Goal: Complete application form: Complete application form

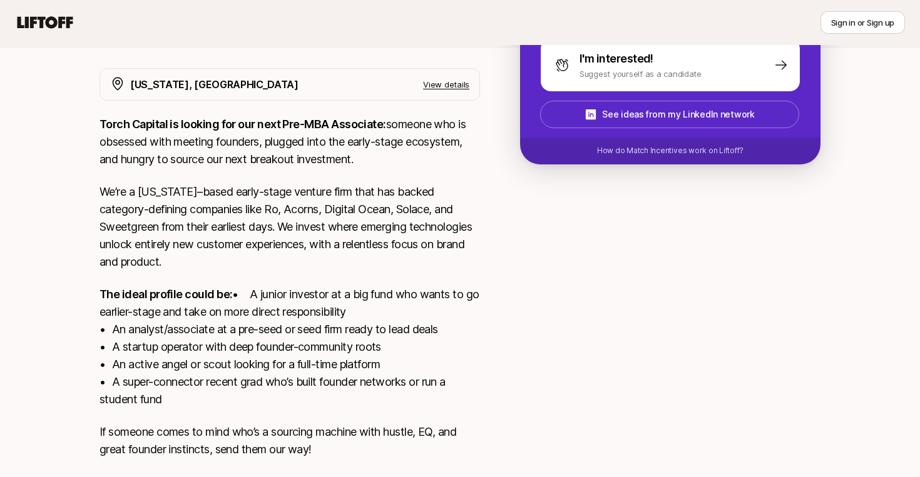
scroll to position [166, 0]
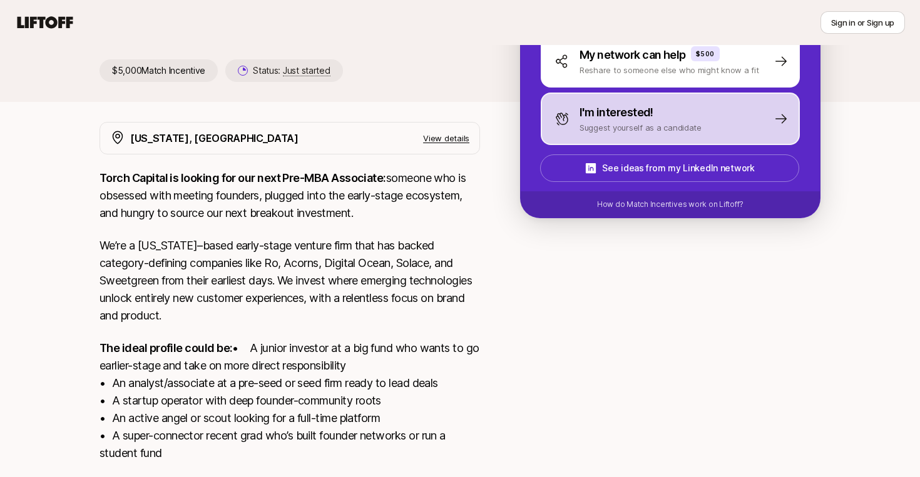
click at [595, 139] on div "I'm interested! Suggest yourself as a candidate" at bounding box center [670, 119] width 259 height 53
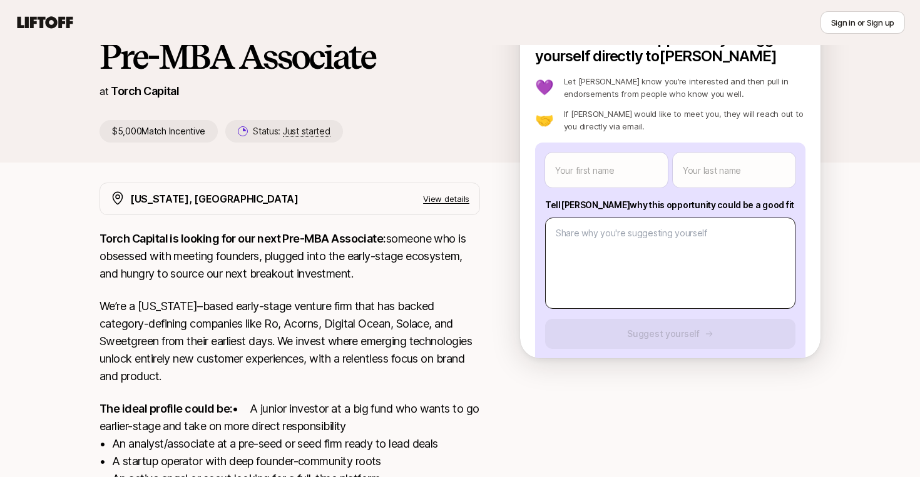
scroll to position [91, 0]
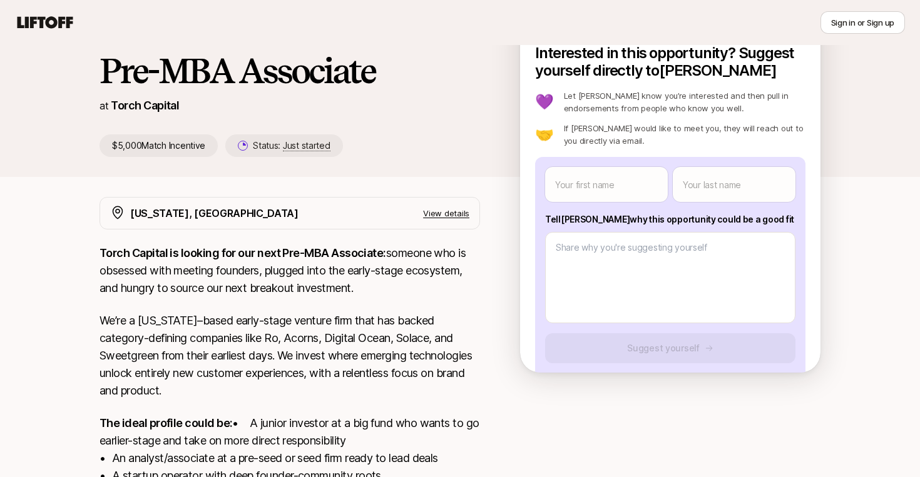
click at [471, 310] on div "Torch Capital is looking for our next Pre-MBA Associate: someone who is obsesse…" at bounding box center [289, 424] width 380 height 358
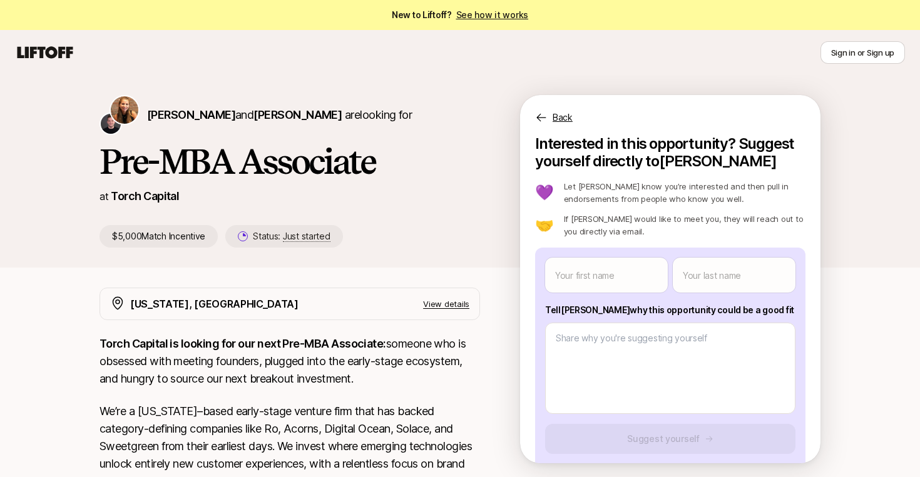
click at [549, 117] on div "Back" at bounding box center [670, 110] width 300 height 30
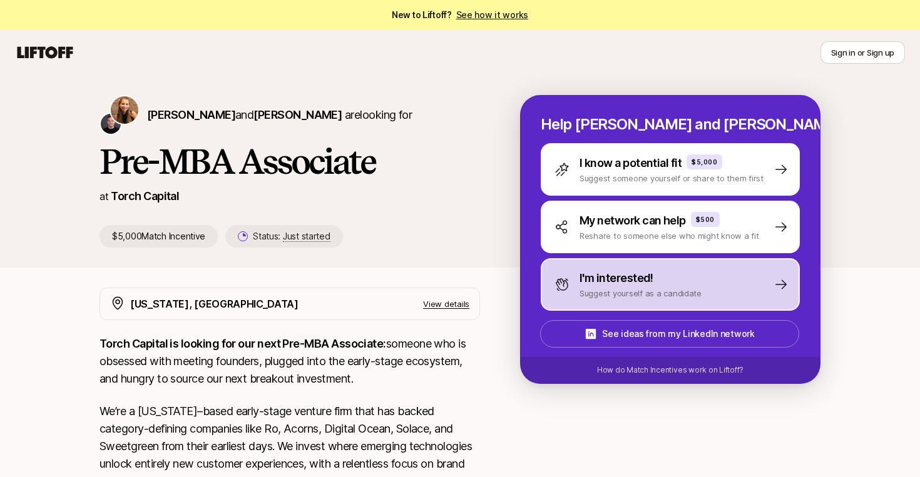
click at [604, 282] on p "I'm interested!" at bounding box center [616, 279] width 74 height 18
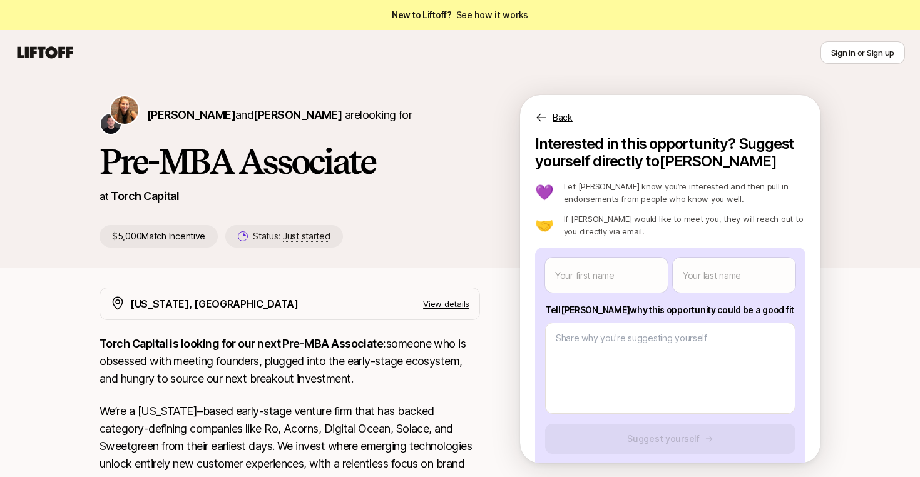
scroll to position [38, 0]
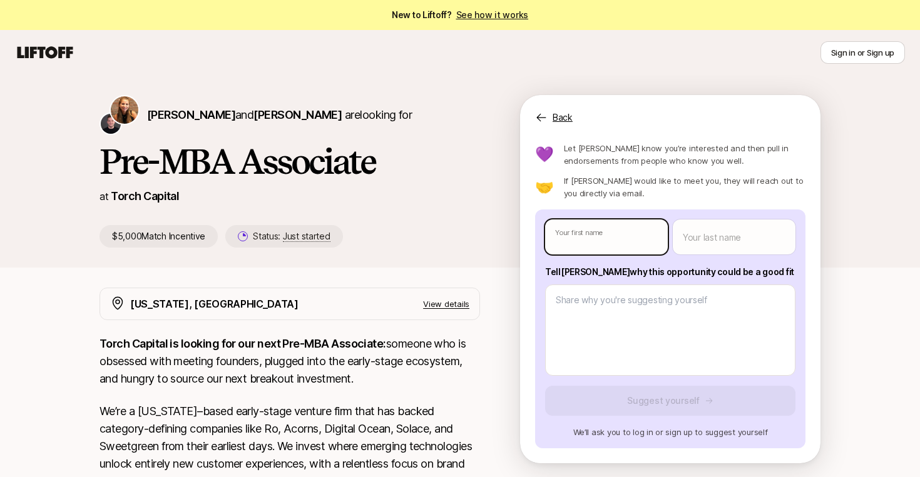
type textarea "x"
click at [603, 238] on body "New to Liftoff? See how it works Sign in or Sign up Sign in or Sign up [PERSON_…" at bounding box center [460, 238] width 920 height 477
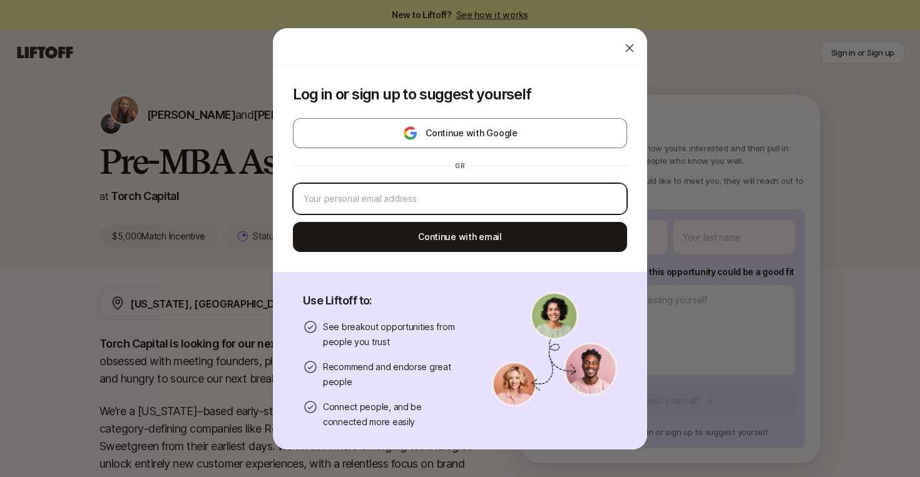
click at [509, 198] on input "email" at bounding box center [459, 198] width 313 height 15
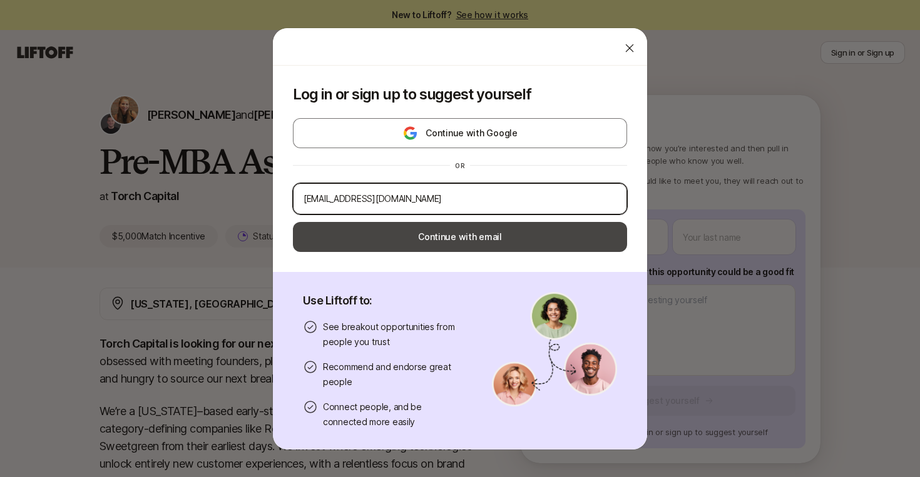
type input "[EMAIL_ADDRESS][DOMAIN_NAME]"
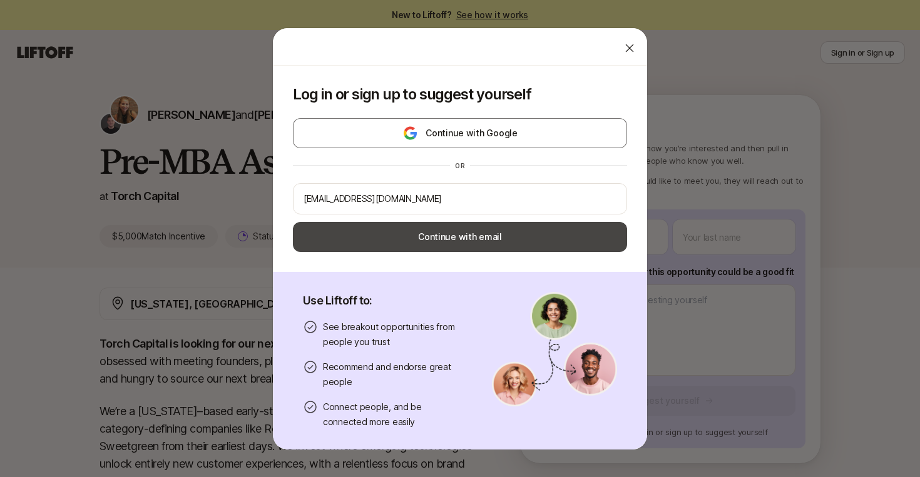
click at [463, 234] on button "Continue with email" at bounding box center [460, 237] width 334 height 30
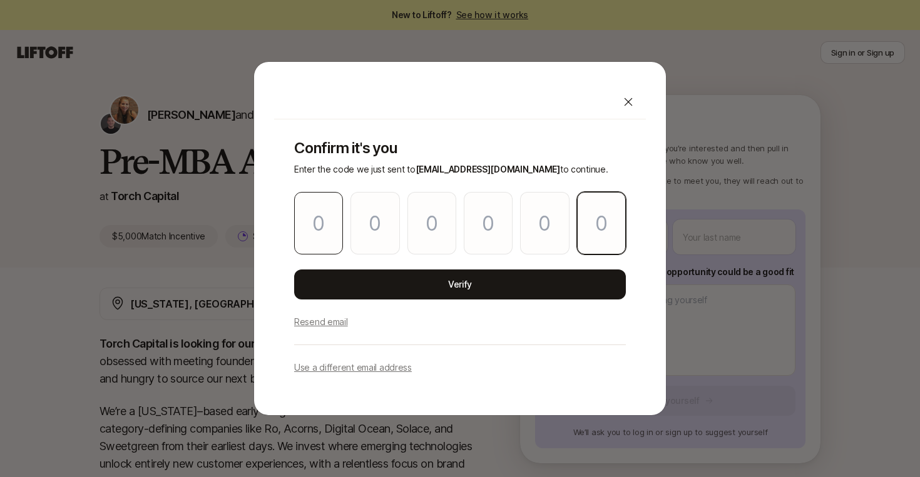
paste input "6"
type input "6"
type input "5"
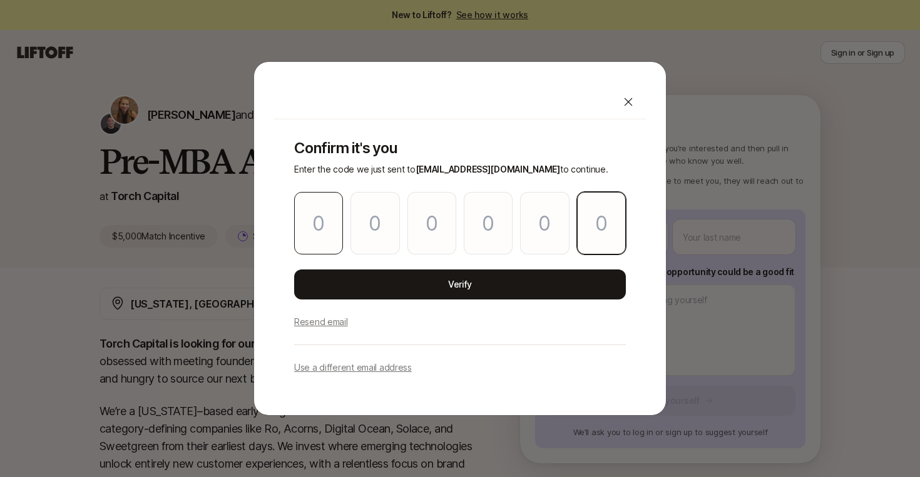
type input "2"
type input "6"
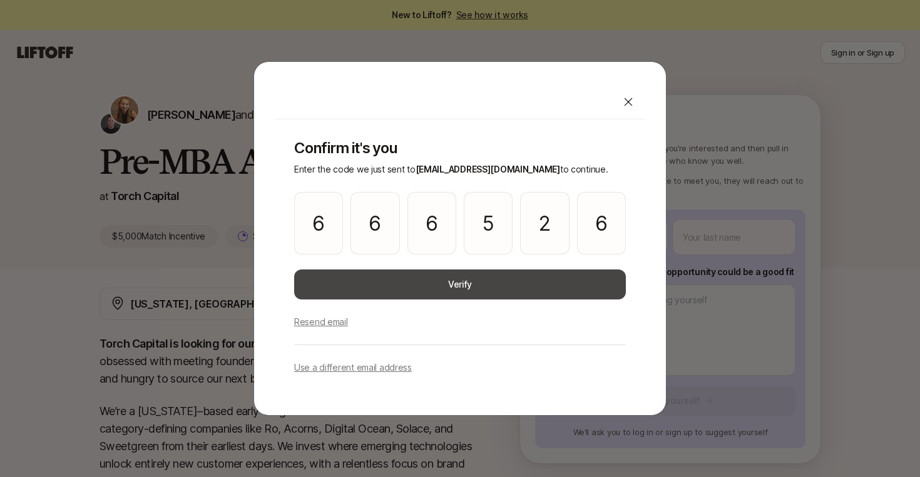
click at [413, 279] on button "Verify" at bounding box center [460, 285] width 332 height 30
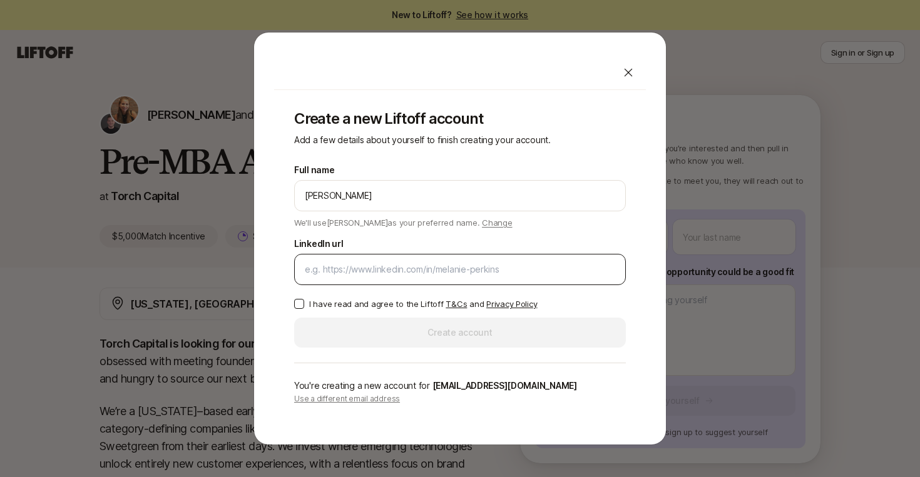
type input "[PERSON_NAME]"
click at [368, 269] on input "LinkedIn url" at bounding box center [460, 269] width 310 height 15
paste input "[URL][DOMAIN_NAME]"
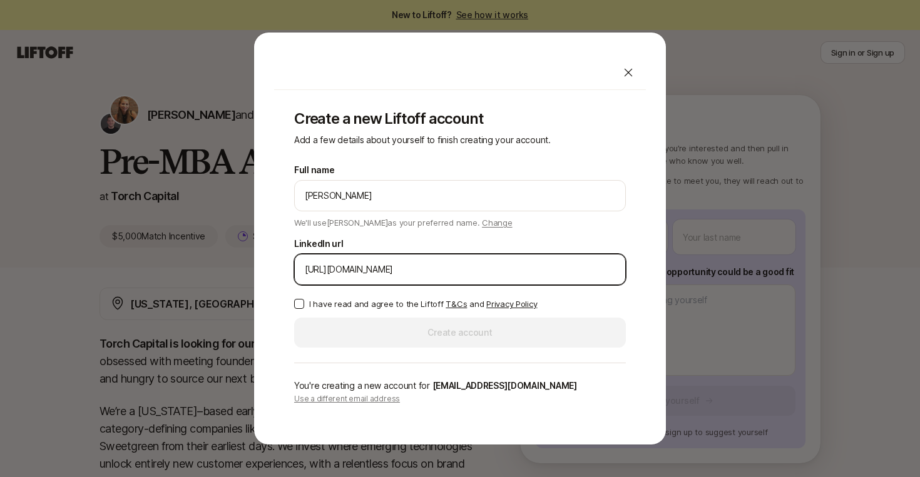
type input "[URL][DOMAIN_NAME]"
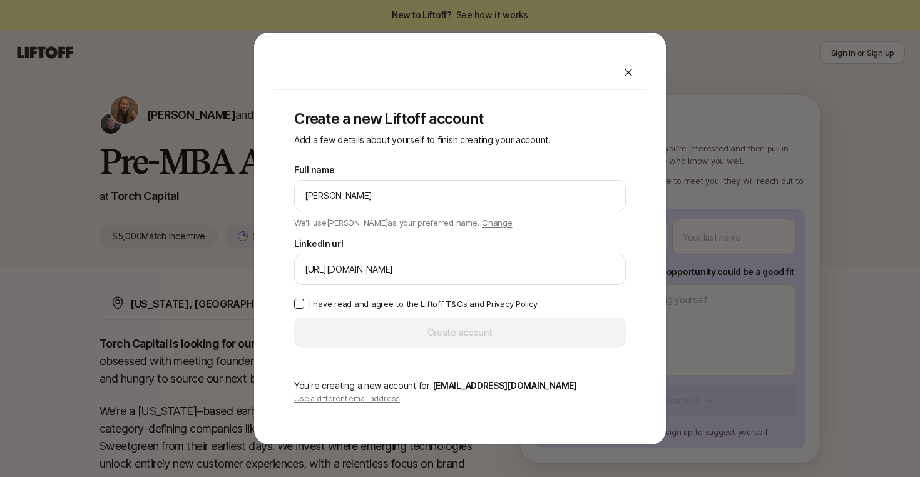
click at [300, 306] on button "I have read and agree to the Liftoff T&Cs and Privacy Policy" at bounding box center [299, 304] width 10 height 10
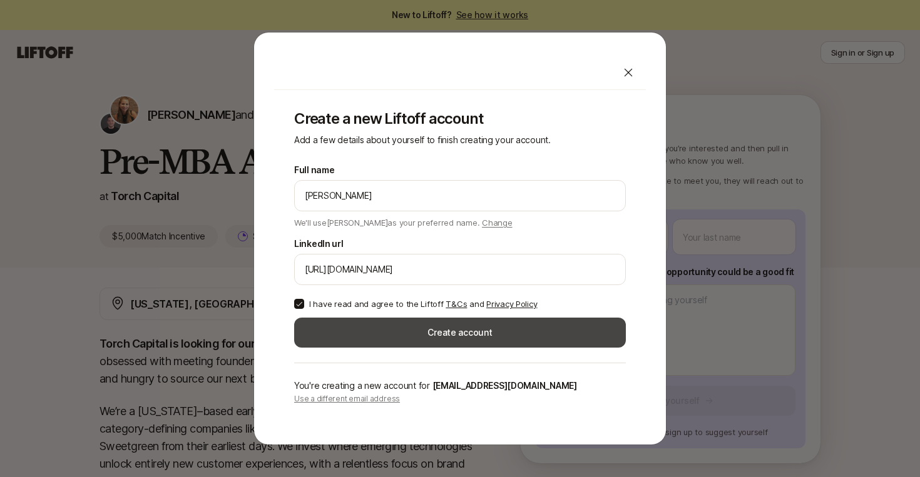
click at [359, 341] on button "Create account" at bounding box center [460, 333] width 332 height 30
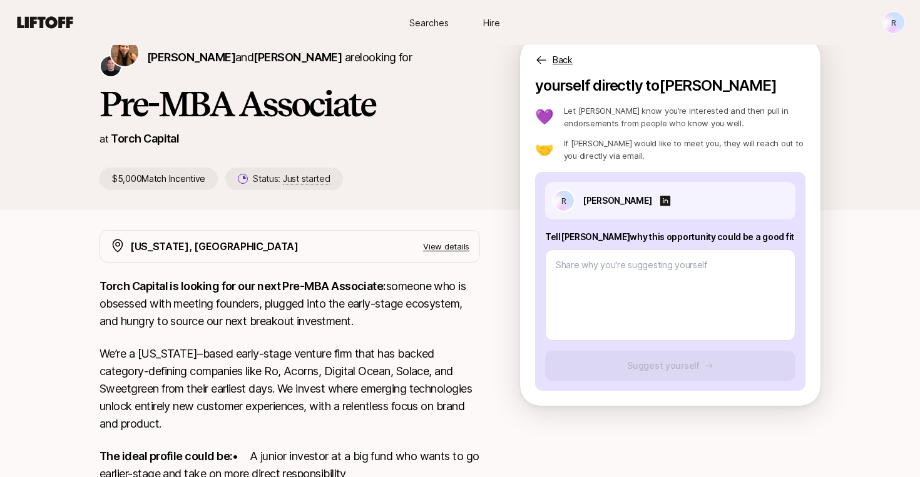
scroll to position [63, 0]
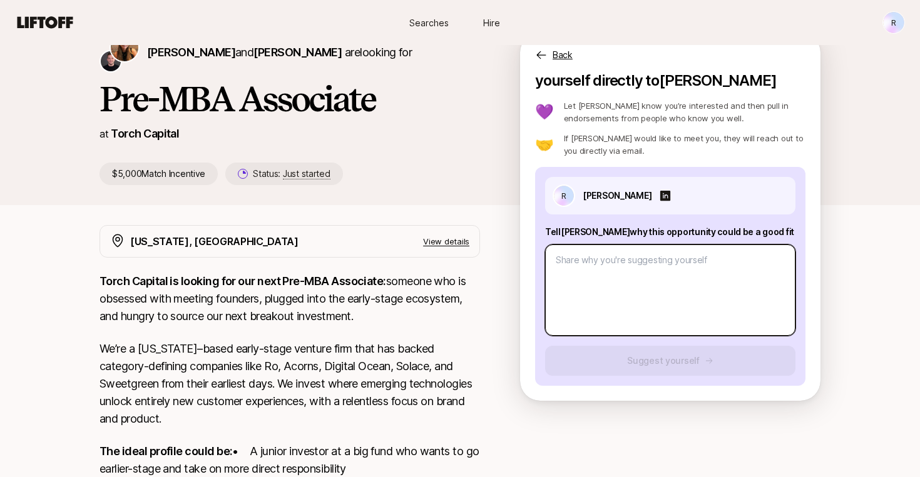
click at [587, 254] on textarea at bounding box center [670, 290] width 250 height 91
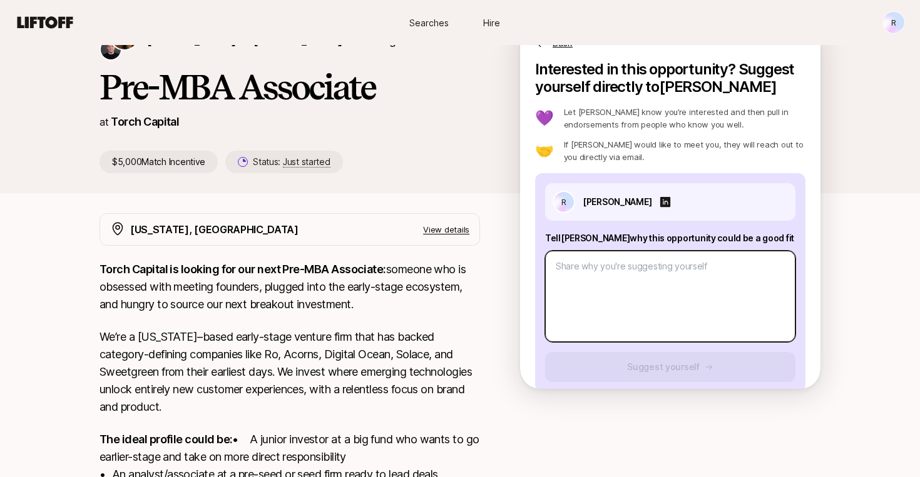
scroll to position [72, 0]
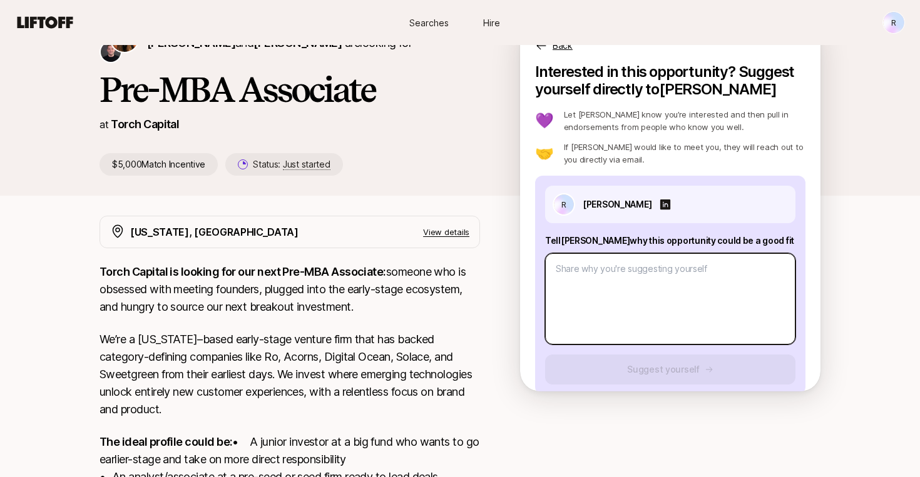
type textarea "x"
type textarea "1"
type textarea "x"
type textarea "1."
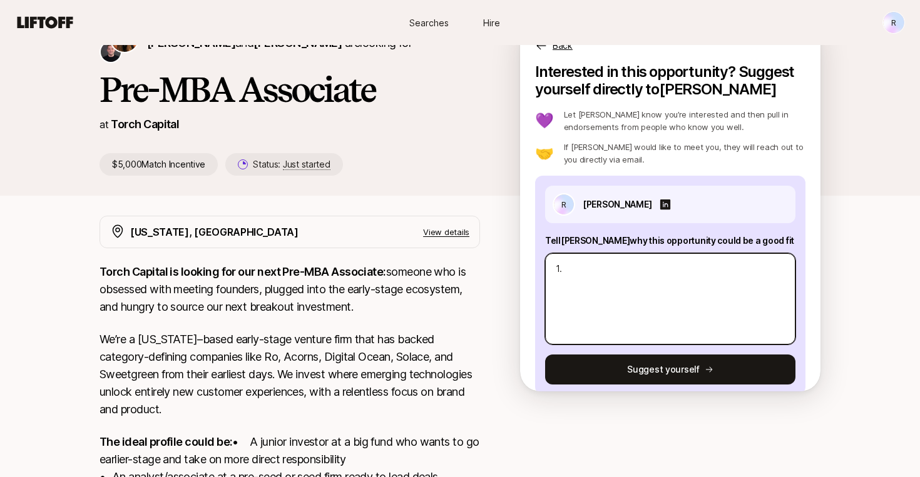
type textarea "x"
type textarea "1."
type textarea "x"
type textarea "1. #"
type textarea "x"
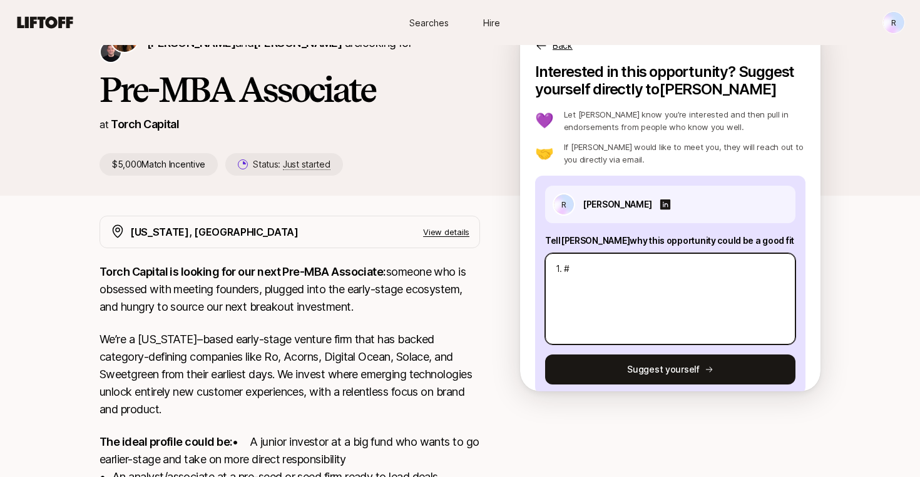
type textarea "1."
type textarea "x"
type textarea "1. 3"
type textarea "x"
type textarea "1. 3+"
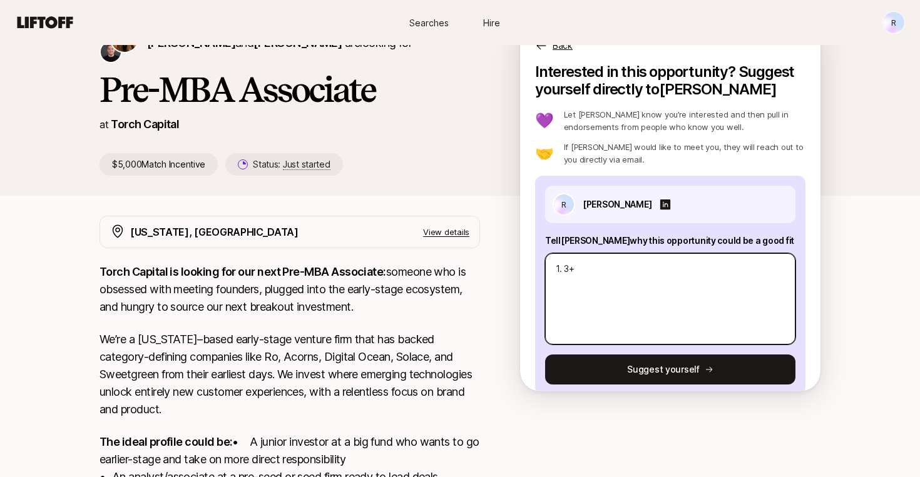
type textarea "x"
type textarea "1. 3+"
type textarea "x"
type textarea "1. 3+ y"
type textarea "x"
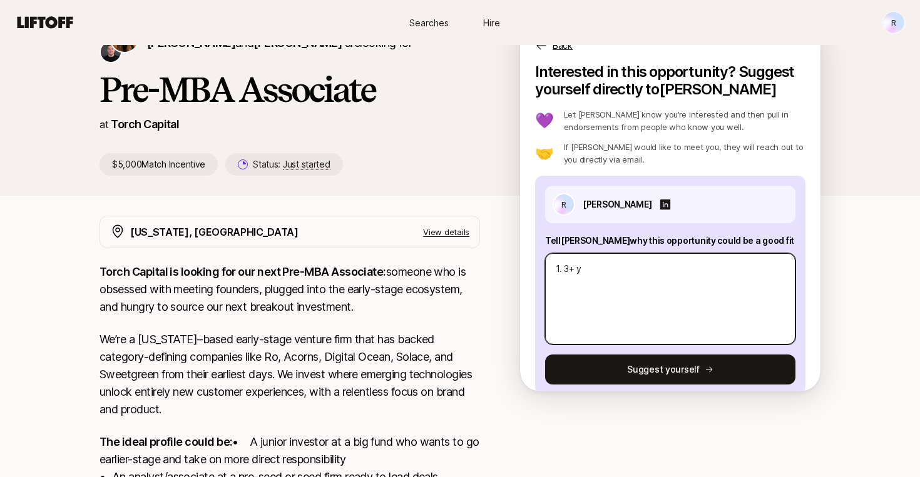
type textarea "1. 3+ ye"
type textarea "x"
type textarea "1. 3+ yea"
type textarea "x"
type textarea "1. 3+ year"
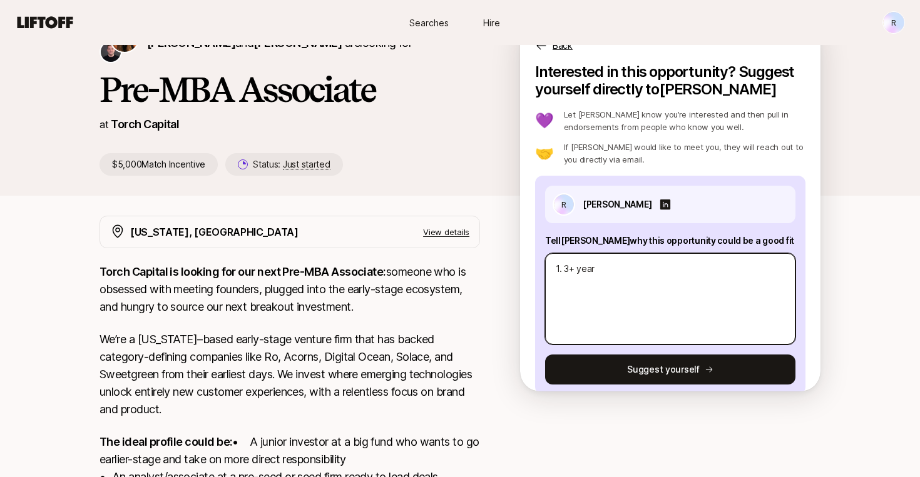
type textarea "x"
type textarea "1. 3+ years"
type textarea "x"
type textarea "1. 3+ years i"
type textarea "x"
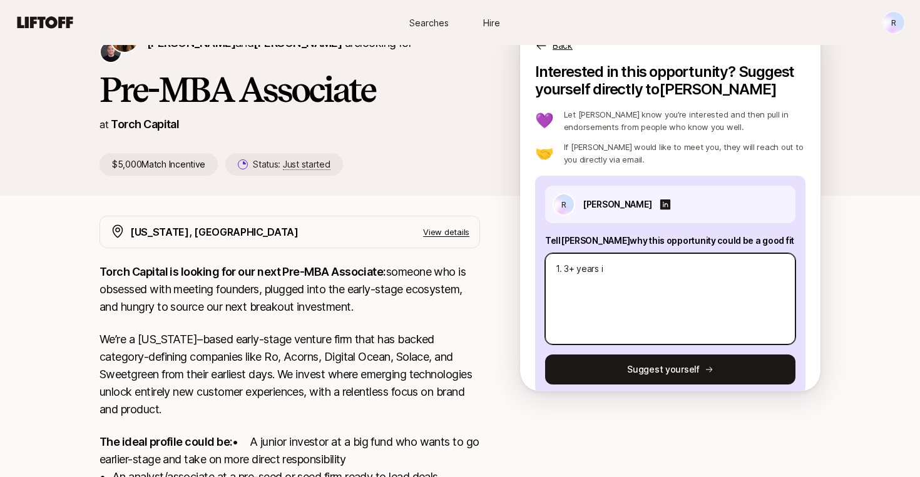
type textarea "1. 3+ years in"
type textarea "x"
type textarea "1. 3+ years in"
type textarea "x"
type textarea "1. 3+ years in V"
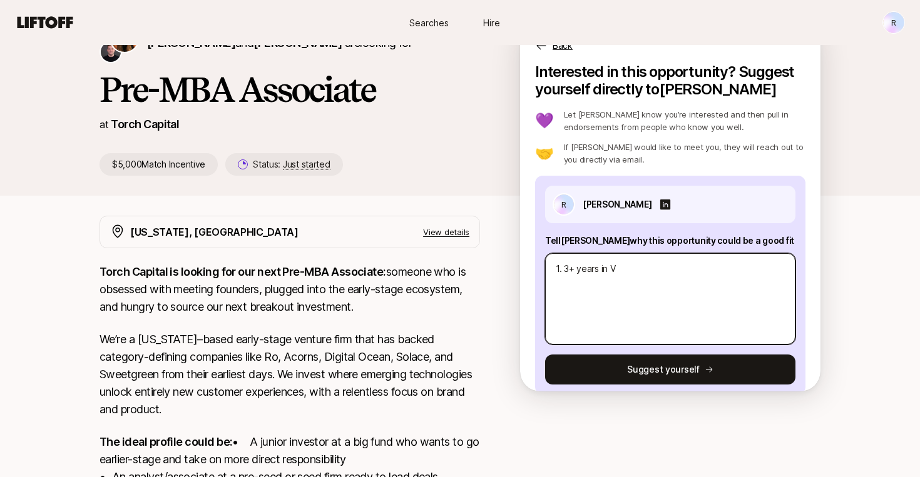
type textarea "x"
type textarea "1. 3+ years in VC"
type textarea "x"
type textarea "1. 3+ years in VC"
type textarea "x"
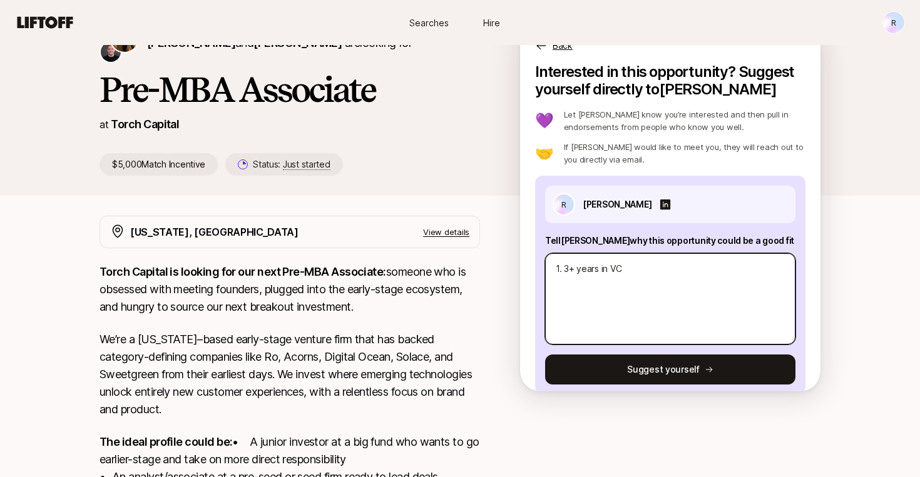
type textarea "1. 3+ years in VC r"
type textarea "x"
type textarea "1. 3+ years in VC ra"
type textarea "x"
type textarea "1. 3+ years in VC ran"
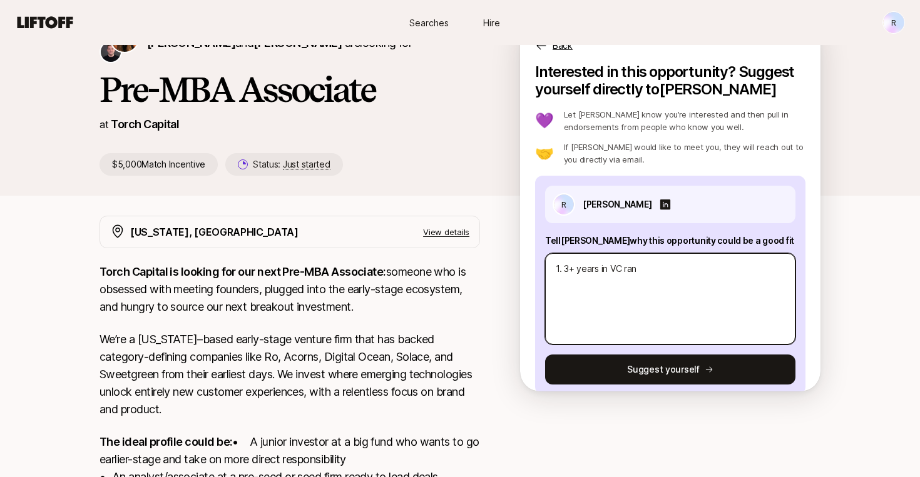
type textarea "x"
type textarea "1. 3+ years in VC ra"
type textarea "x"
type textarea "1. 3+ years in VC r"
type textarea "x"
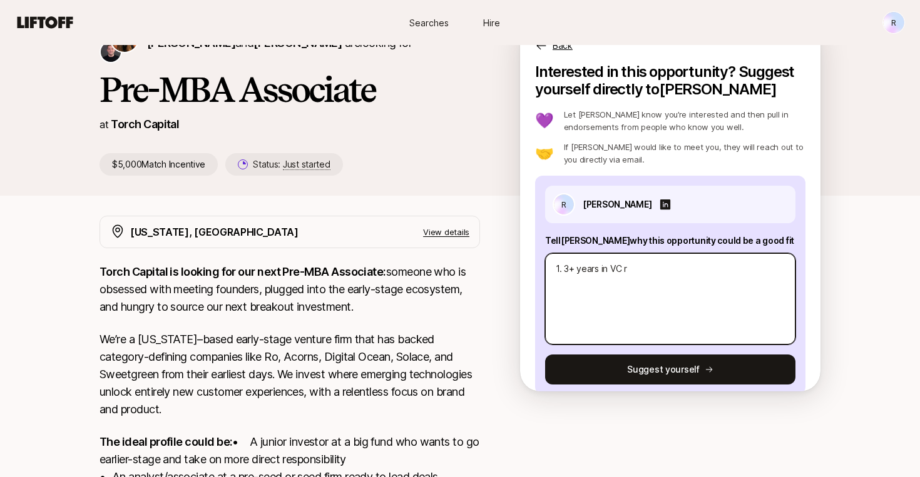
type textarea "1. 3+ years in VC"
type textarea "x"
type textarea "1. 3+ years in VC"
type textarea "x"
type textarea "1. 3+ years in [GEOGRAPHIC_DATA],"
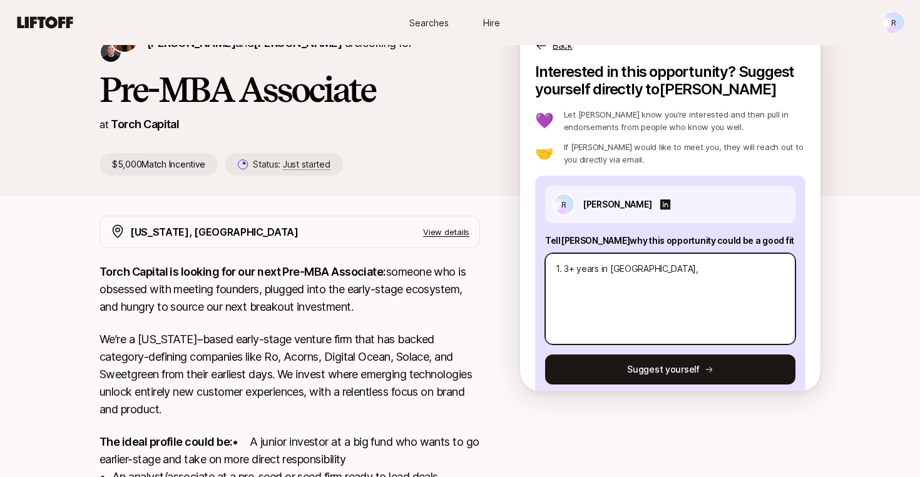
type textarea "x"
type textarea "1. 3+ years in [GEOGRAPHIC_DATA],"
type textarea "x"
type textarea "1. 3+ years in [GEOGRAPHIC_DATA],"
type textarea "x"
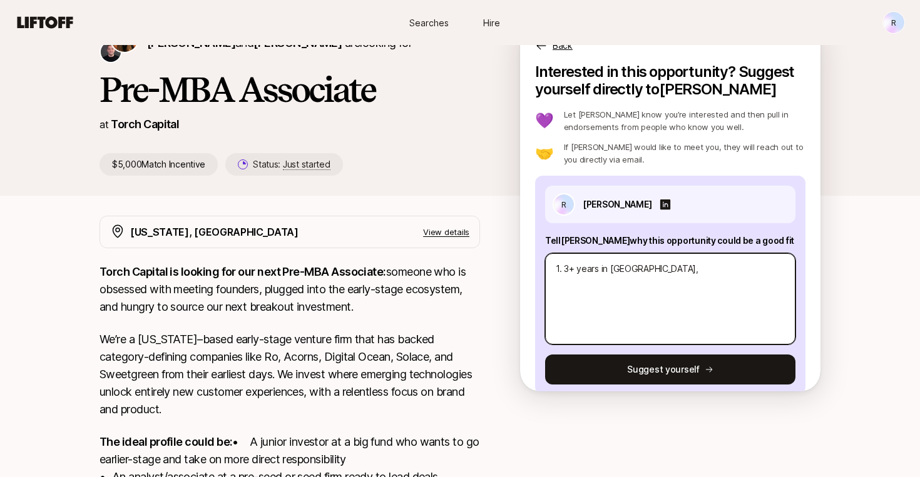
type textarea "1. 3+ years in VC"
type textarea "x"
type textarea "1. 3+ years in VC"
type textarea "x"
type textarea "1. 3+ years in VC r"
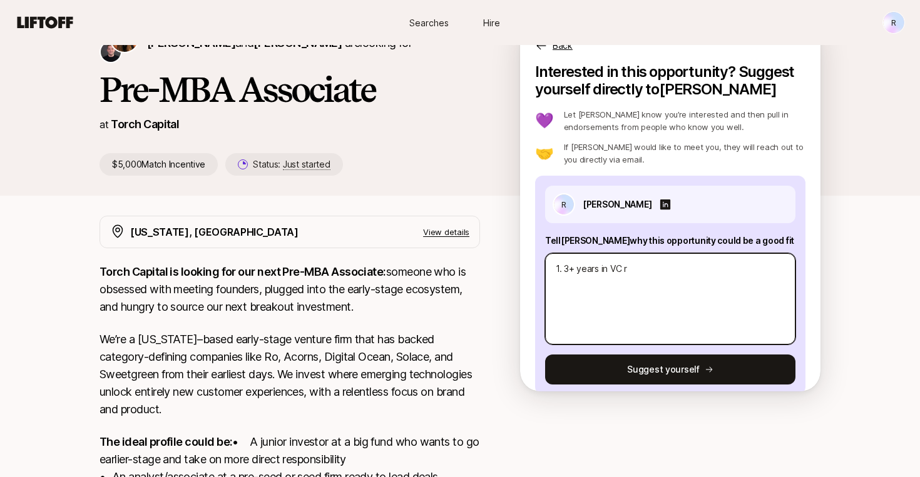
type textarea "x"
type textarea "1. 3+ years in VC ra"
type textarea "x"
type textarea "1. 3+ years in VC ran"
type textarea "x"
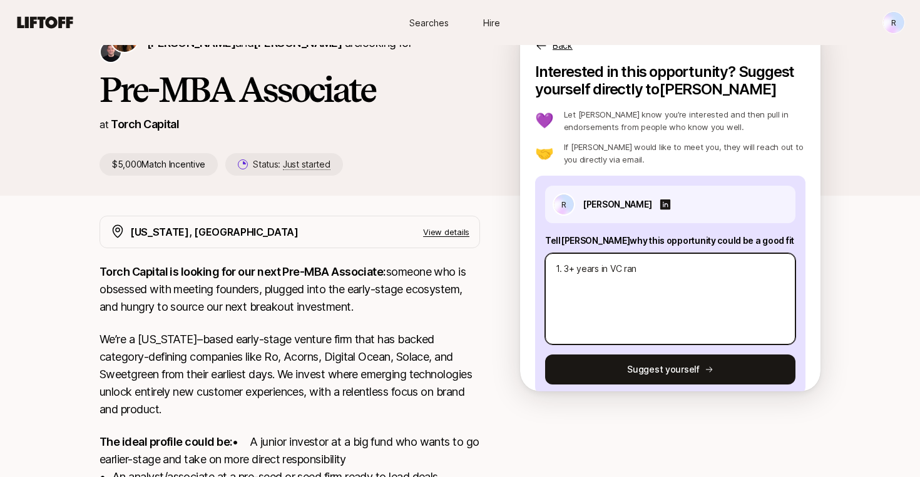
type textarea "1. 3+ years in VC rang"
type textarea "x"
type textarea "1. 3+ years in [PERSON_NAME]"
type textarea "x"
type textarea "1. 3+ years in VC ranging"
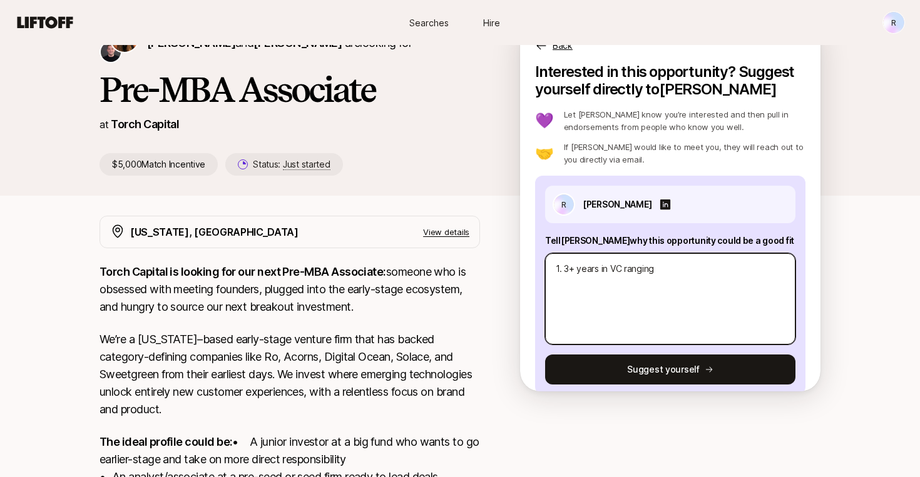
type textarea "x"
type textarea "1. 3+ years in VC ranging"
type textarea "x"
type textarea "1. 3+ years in VC ranging f"
type textarea "x"
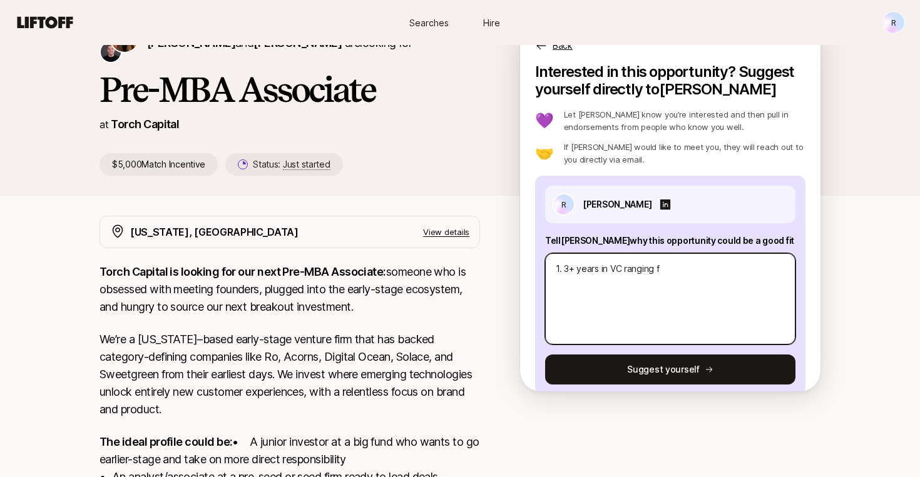
type textarea "1. 3+ years in VC ranging fr"
type textarea "x"
type textarea "1. 3+ years in VC ranging fro"
type textarea "x"
type textarea "1. 3+ years in VC ranging from"
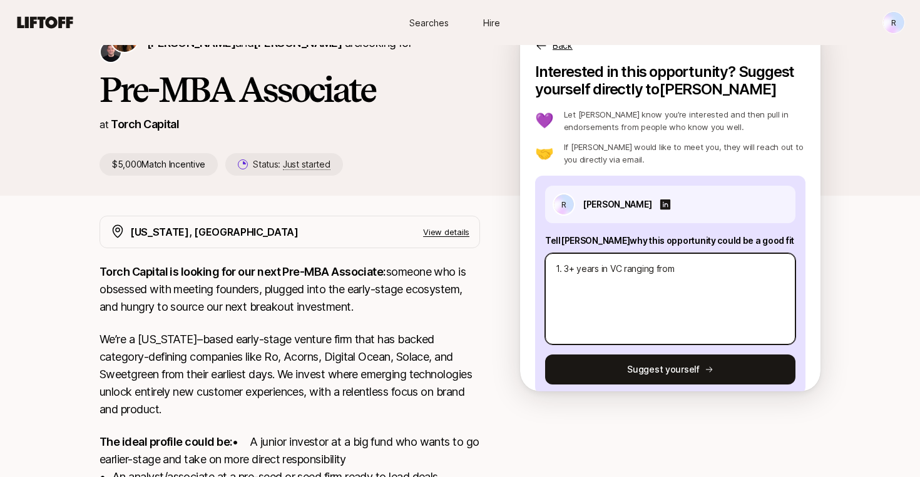
type textarea "x"
type textarea "1. 3+ years in VC ranging from"
drag, startPoint x: 565, startPoint y: 270, endPoint x: 539, endPoint y: 270, distance: 25.7
click at [539, 270] on div "R [PERSON_NAME] Tell [PERSON_NAME] why this opportunity could be a good fit 1. …" at bounding box center [670, 285] width 270 height 219
type textarea "x"
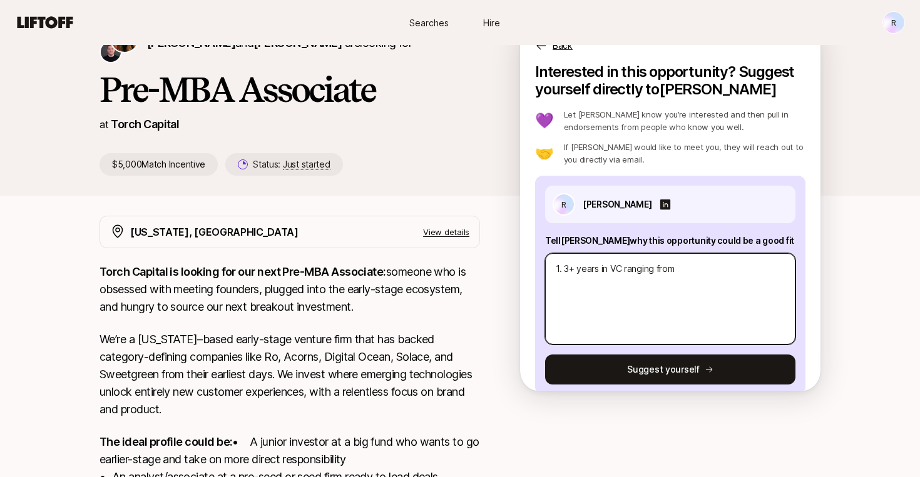
type textarea "3+ years in VC ranging from"
type textarea "x"
type textarea "-3+ years in VC ranging from"
type textarea "x"
type textarea "- 3+ years in VC ranging from"
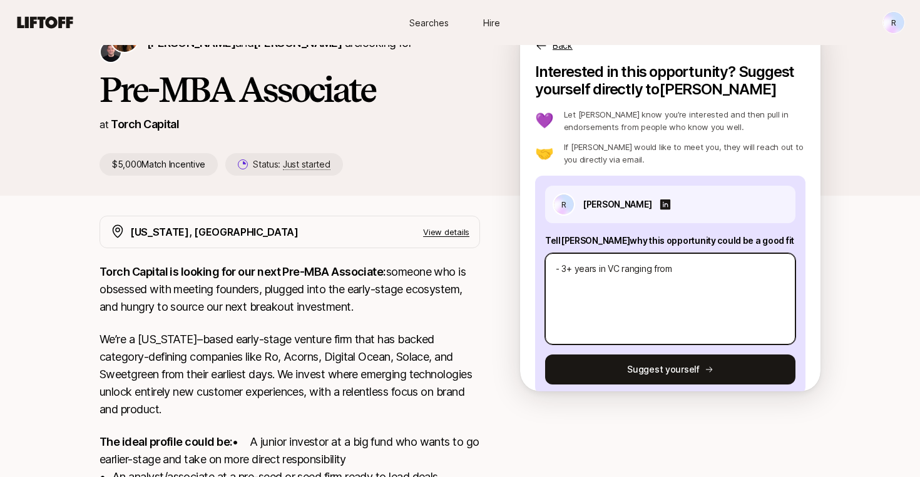
type textarea "x"
type textarea "-3+ years in VC ranging from"
type textarea "x"
type textarea "3+ years in VC ranging from"
type textarea "x"
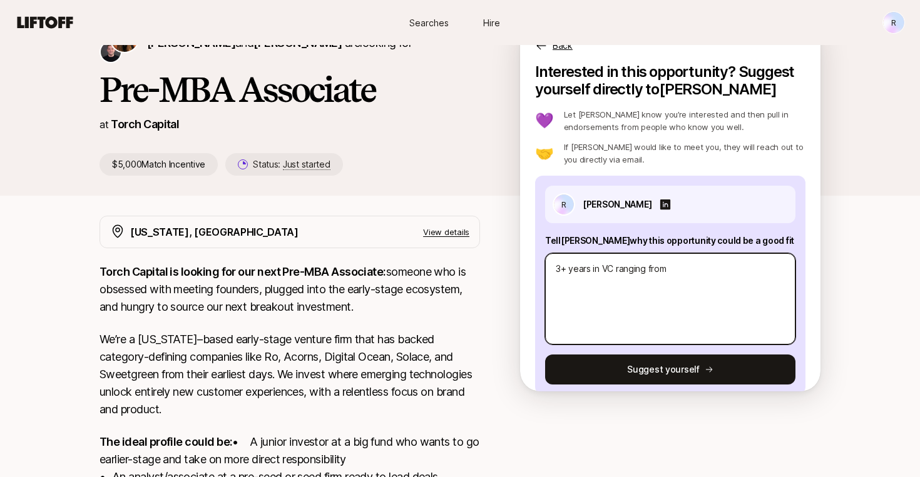
type textarea "13+ years in VC ranging from"
type textarea "x"
type textarea "1)3+ years in VC ranging from"
type textarea "x"
click at [687, 272] on textarea "1) 3+ years in VC ranging from" at bounding box center [670, 298] width 250 height 91
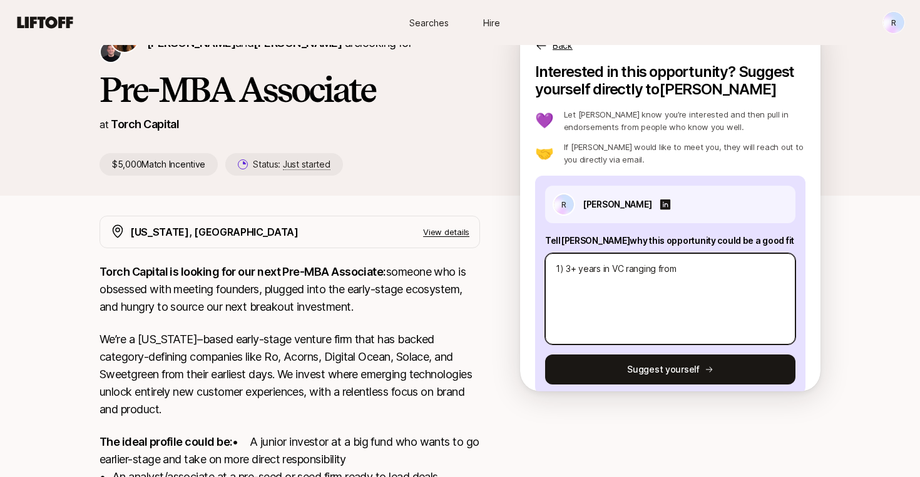
type textarea "1) 3+ years in VC ranging from"
type textarea "x"
type textarea "1) 3+ years in VC ranging from S"
type textarea "x"
type textarea "1) 3+ years in VC ranging from"
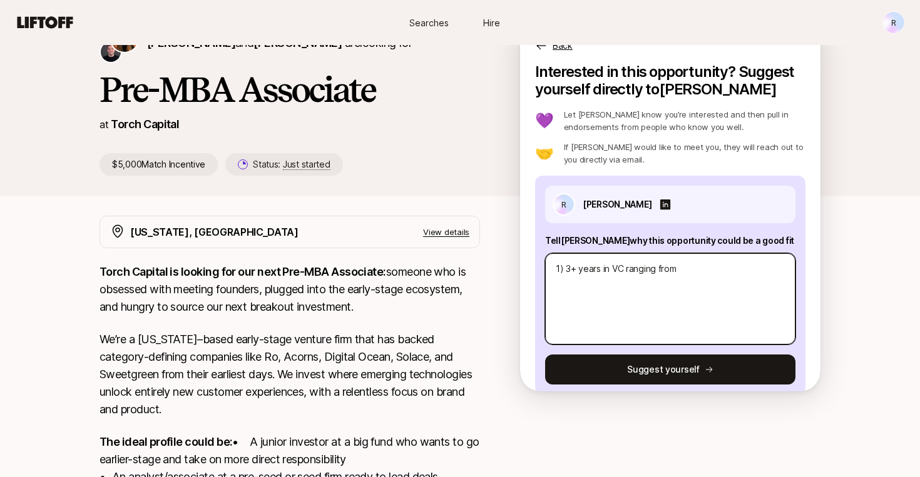
type textarea "x"
type textarea "1) 3+ years in VC ranging from s"
type textarea "x"
type textarea "1) 3+ years in VC ranging from so"
type textarea "x"
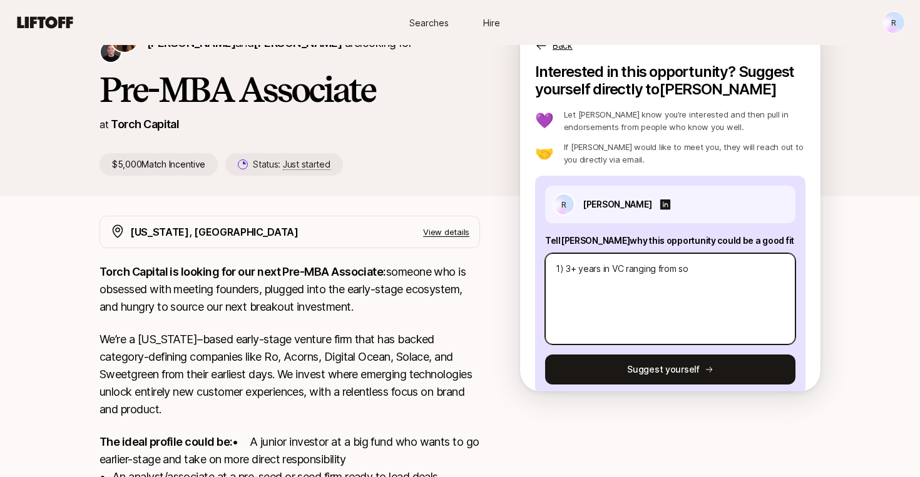
type textarea "1) 3+ years in VC ranging from sou"
type textarea "x"
type textarea "1) 3+ years in VC ranging from sour"
type textarea "x"
type textarea "1) 3+ years in VC ranging from sourci"
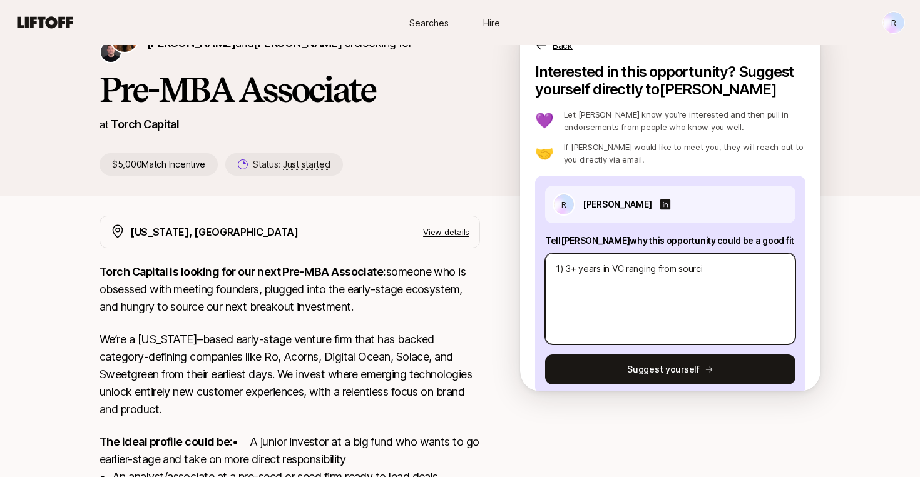
type textarea "x"
type textarea "1) 3+ years in VC ranging from sourcin"
type textarea "x"
type textarea "1) 3+ years in VC ranging from sourcing"
type textarea "x"
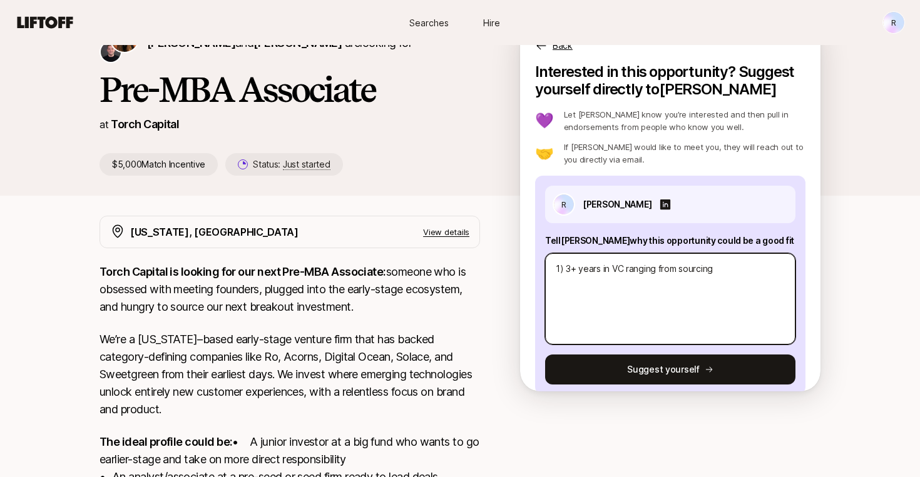
type textarea "1) 3+ years in VC ranging from sourcing"
type textarea "x"
type textarea "1) 3+ years in VC ranging from sourcing &"
type textarea "x"
type textarea "1) 3+ years in VC ranging from sourcing &"
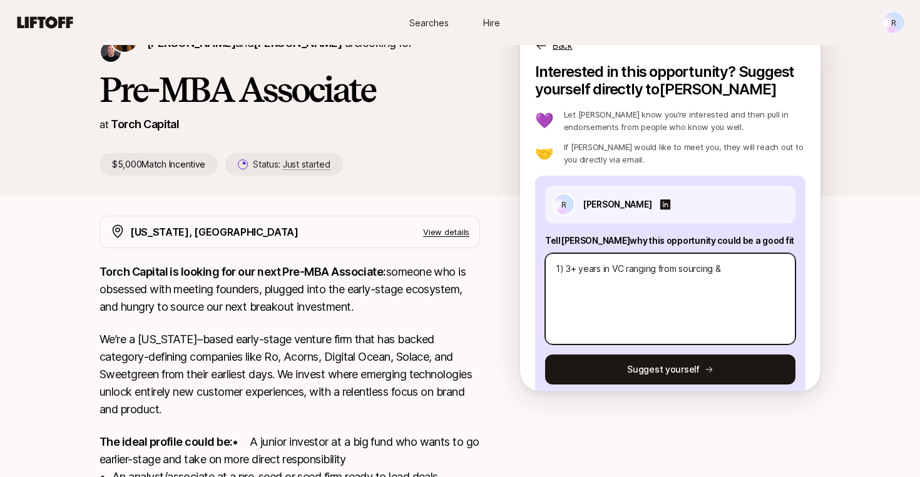
type textarea "x"
type textarea "1) 3+ years in VC ranging from sourcing & d"
type textarea "x"
type textarea "1) 3+ years in VC ranging from sourcing & du"
type textarea "x"
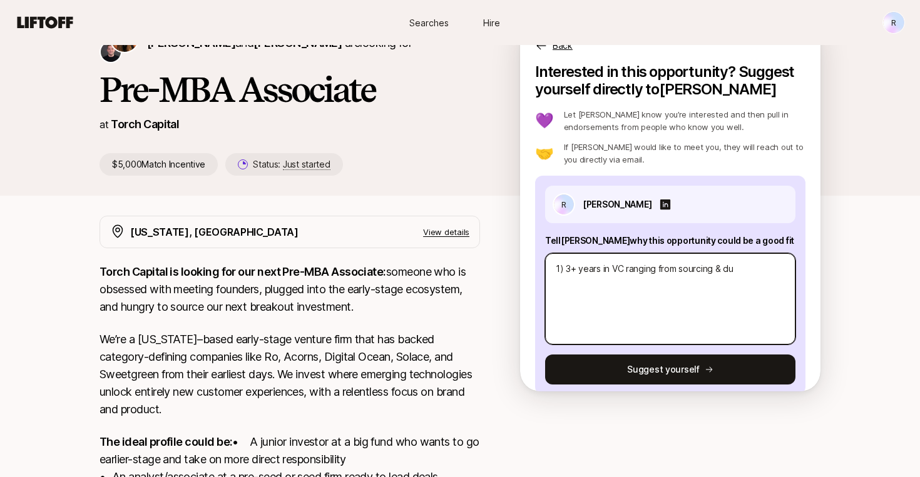
type textarea "1) 3+ years in VC ranging from sourcing & due"
type textarea "x"
type textarea "1) 3+ years in VC ranging from sourcing & due"
type textarea "x"
type textarea "1) 3+ years in VC ranging from sourcing & due d"
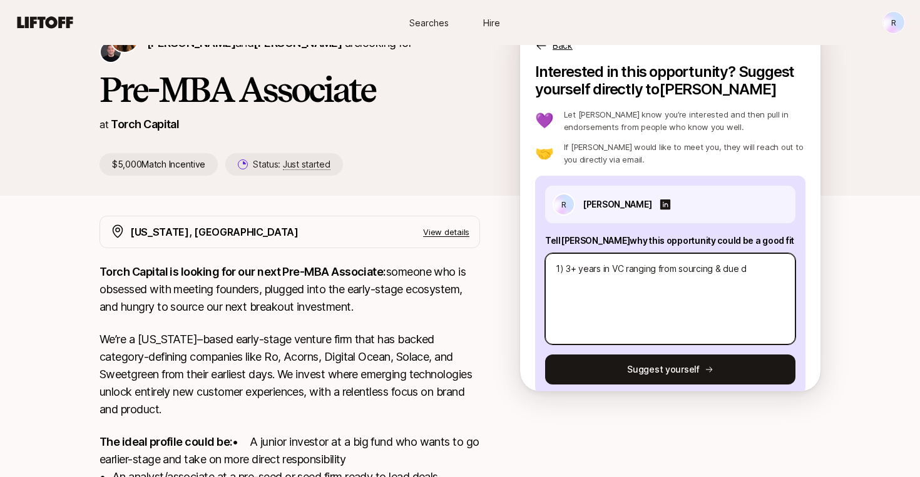
type textarea "x"
type textarea "1) 3+ years in VC ranging from sourcing & due di"
type textarea "x"
type textarea "1) 3+ years in VC ranging from sourcing & due dii"
type textarea "x"
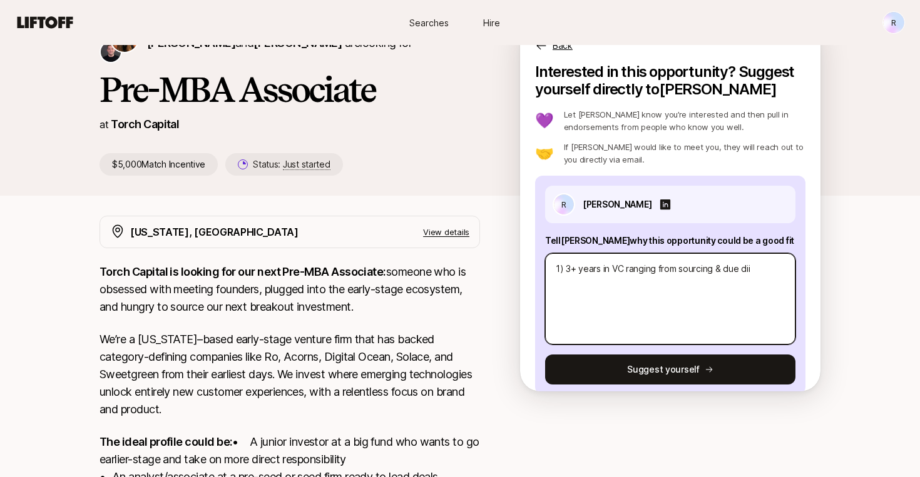
type textarea "1) 3+ years in VC ranging from sourcing & due diig"
type textarea "x"
type textarea "1) 3+ years in VC ranging from sourcing & due dii"
type textarea "x"
type textarea "1) 3+ years in VC ranging from sourcing & due di"
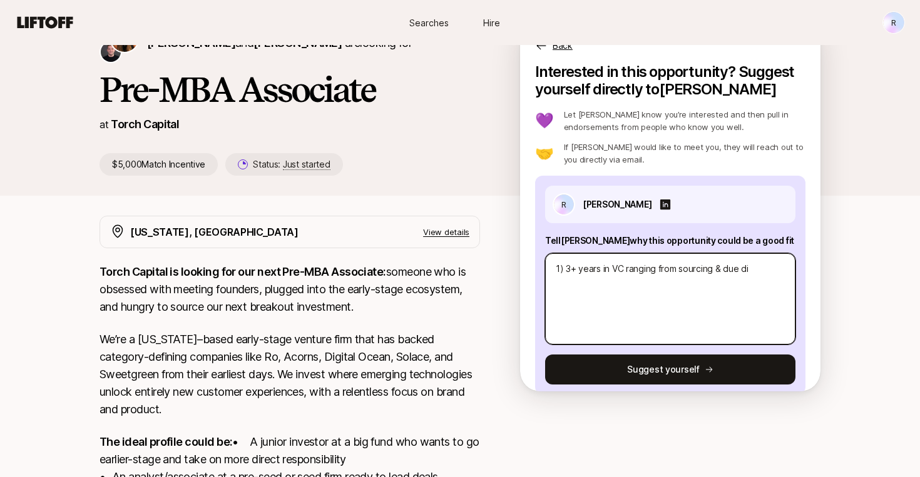
type textarea "x"
type textarea "1) 3+ years in VC ranging from sourcing & due dil"
type textarea "x"
type textarea "1) 3+ years in VC ranging from sourcing & due dili"
type textarea "x"
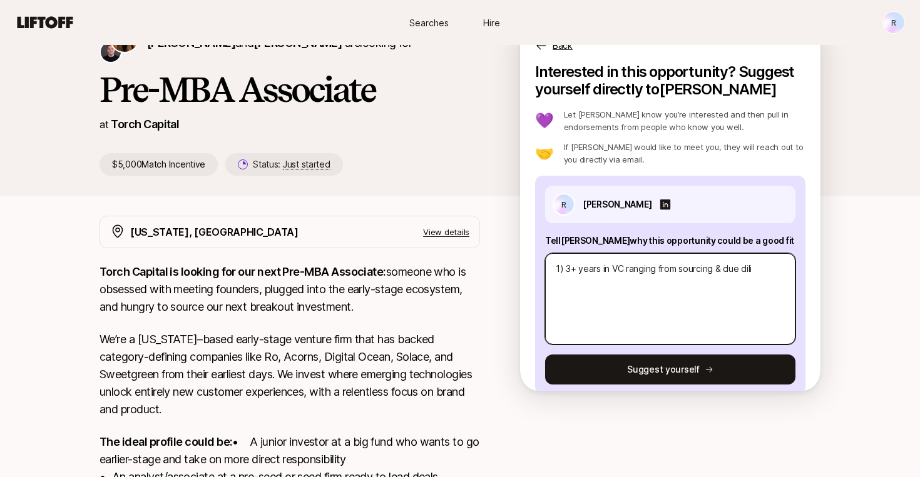
type textarea "1) 3+ years in VC ranging from sourcing & due dilig"
type textarea "x"
type textarea "1) 3+ years in VC ranging from sourcing & due dilige"
type textarea "x"
type textarea "1) 3+ years in VC ranging from sourcing & due diligen"
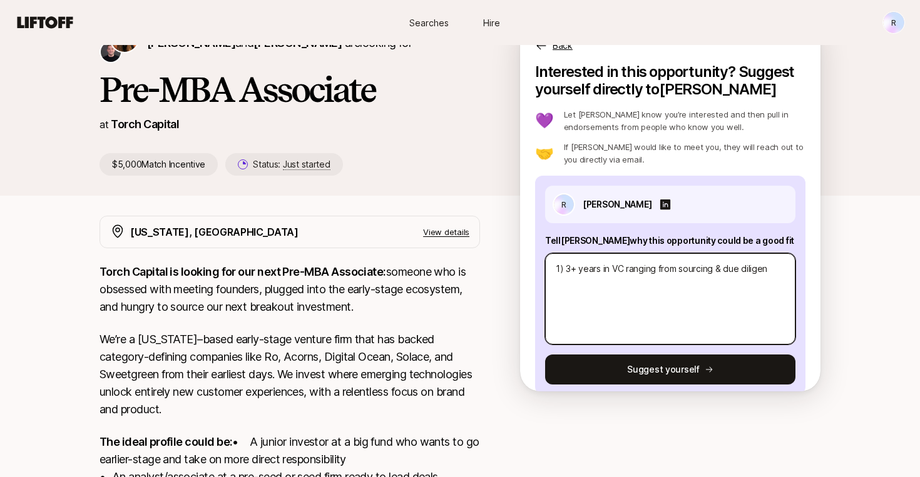
type textarea "x"
type textarea "1) 3+ years in VC ranging from sourcing & due diligenc"
type textarea "x"
type textarea "1) 3+ years in VC ranging from sourcing & due diligence"
type textarea "x"
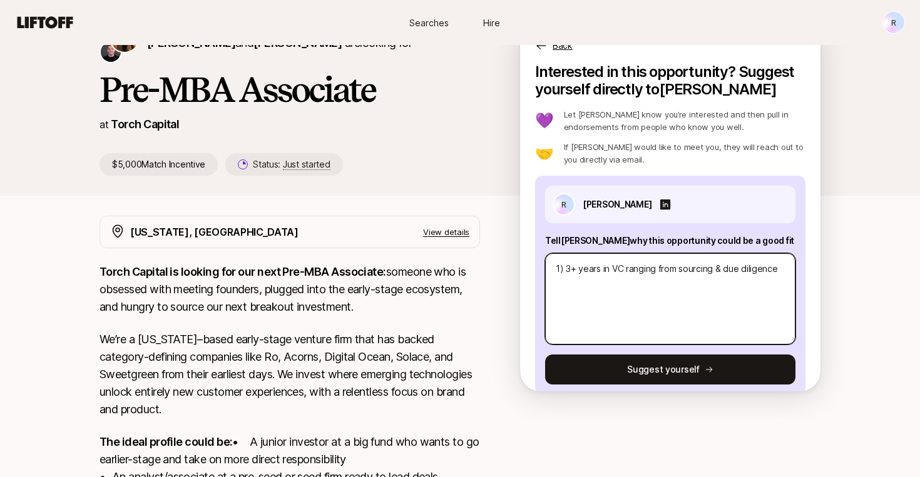
type textarea "1) 3+ years in VC ranging from sourcing & due diligence,"
type textarea "x"
type textarea "1) 3+ years in VC ranging from sourcing & due diligence,"
type textarea "x"
type textarea "1) 3+ years in VC ranging from sourcing & due diligence, t"
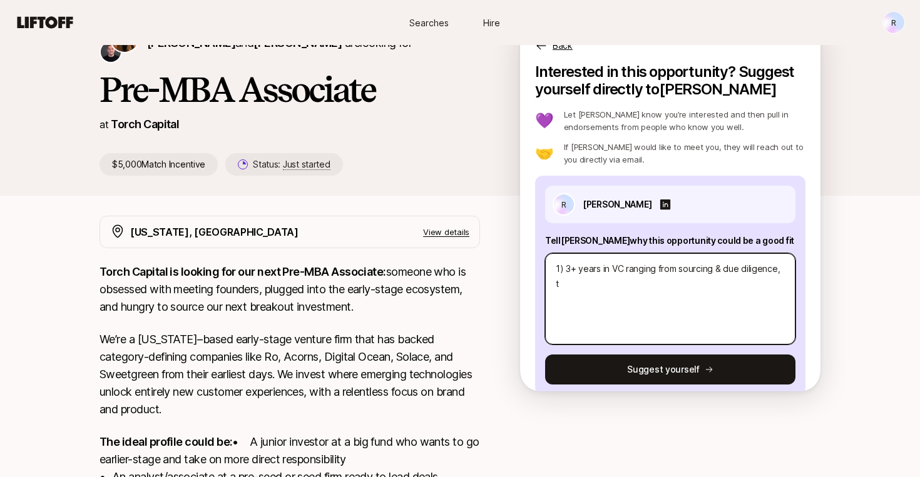
type textarea "x"
type textarea "1) 3+ years in VC ranging from sourcing & due diligence, to"
type textarea "x"
type textarea "1) 3+ years in VC ranging from sourcing & due diligence, to"
type textarea "x"
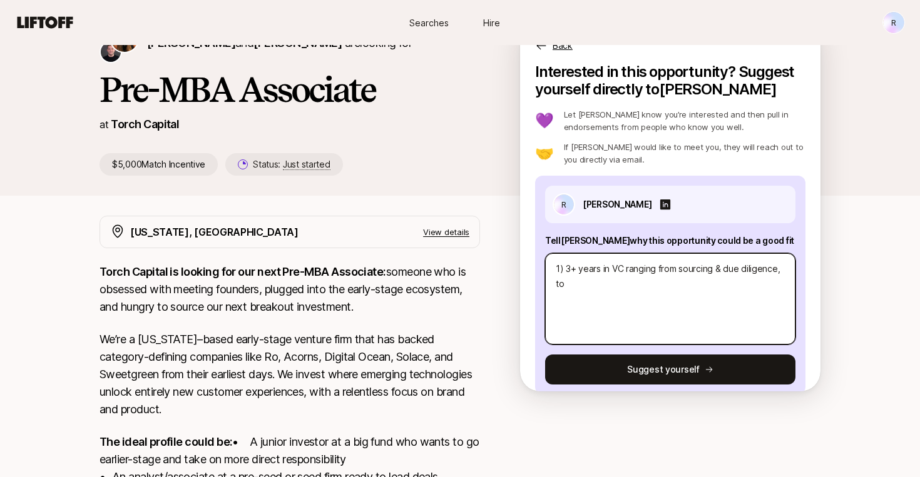
type textarea "1) 3+ years in VC ranging from sourcing & due diligence, to i"
type textarea "x"
type textarea "1) 3+ years in VC ranging from sourcing & due diligence, to in"
type textarea "x"
type textarea "1) 3+ years in VC ranging from sourcing & due diligence, to inv"
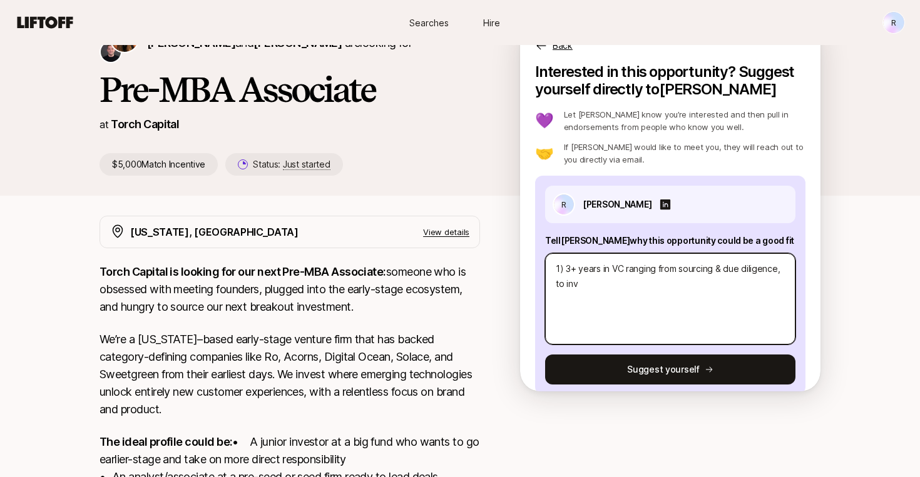
type textarea "x"
type textarea "1) 3+ years in VC ranging from sourcing & due diligence, to in"
type textarea "x"
type textarea "1) 3+ years in VC ranging from sourcing & due diligence, to i"
type textarea "x"
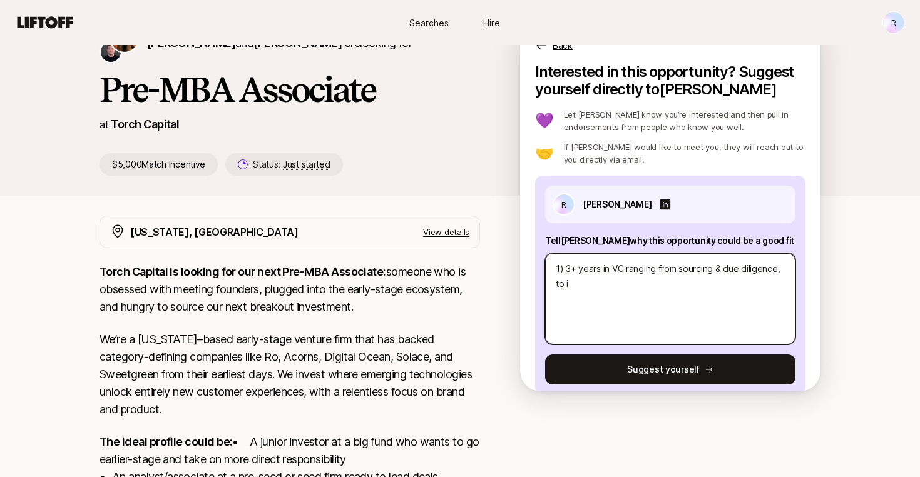
type textarea "1) 3+ years in VC ranging from sourcing & due diligence, to"
type textarea "x"
type textarea "1) 3+ years in VC ranging from sourcing & due diligence, to"
type textarea "x"
type textarea "1) 3+ years in VC ranging from sourcing & due diligence, t"
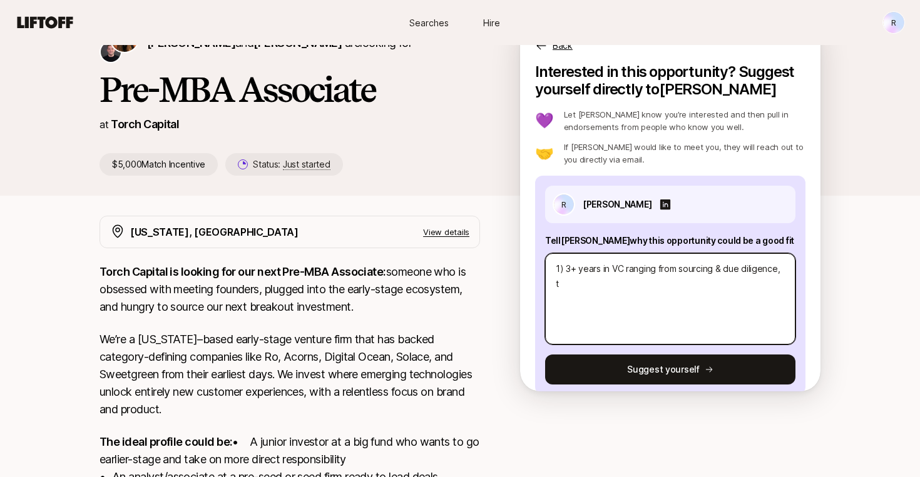
type textarea "x"
type textarea "1) 3+ years in VC ranging from sourcing & due diligence,"
type textarea "x"
type textarea "1) 3+ years in VC ranging from sourcing & due diligence,"
drag, startPoint x: 676, startPoint y: 272, endPoint x: 658, endPoint y: 272, distance: 18.8
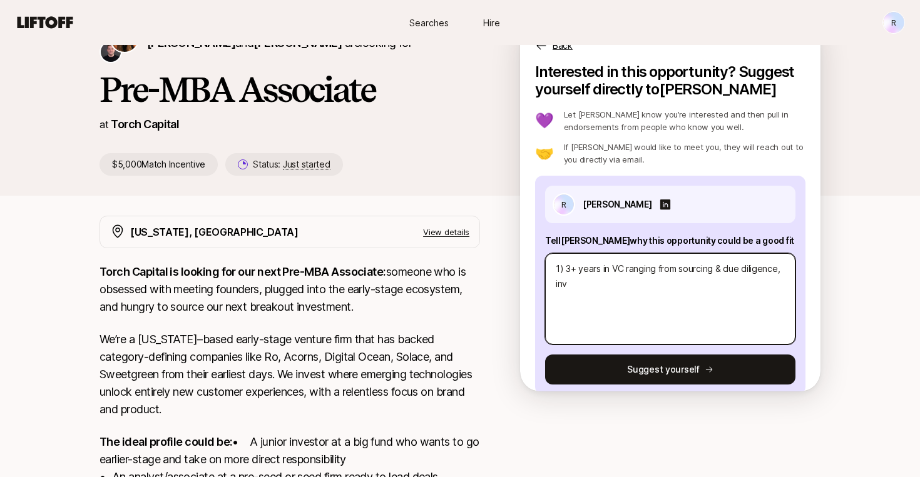
click at [658, 272] on textarea "1) 3+ years in VC ranging from sourcing & due diligence, inv" at bounding box center [670, 298] width 250 height 91
click at [612, 287] on textarea "1) 3+ years in VC ranging across sourcing & due diligence, inv" at bounding box center [670, 298] width 250 height 91
click at [625, 268] on textarea "1) 3+ years in VC ranging across sourcing & due diligence, investment memos, and" at bounding box center [670, 298] width 250 height 91
drag, startPoint x: 721, startPoint y: 270, endPoint x: 690, endPoint y: 270, distance: 31.3
click at [690, 270] on textarea "1) 3+ years in VC with experience ranging across sourcing & due diligence, inve…" at bounding box center [670, 298] width 250 height 91
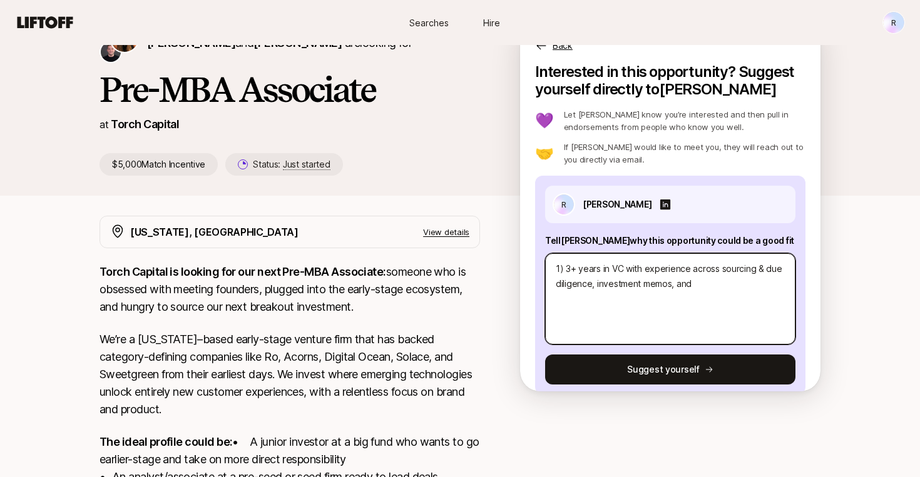
click at [718, 268] on textarea "1) 3+ years in VC with experience across sourcing & due diligence, investment m…" at bounding box center [670, 298] width 250 height 91
drag, startPoint x: 764, startPoint y: 270, endPoint x: 751, endPoint y: 269, distance: 12.5
click at [751, 269] on textarea "1) 3+ years in VC with experience across the deal life cycle: sourcing & due di…" at bounding box center [670, 298] width 250 height 91
click at [766, 285] on textarea "1) 3+ years in VC with experience across the deal cycle: sourcing & due diligen…" at bounding box center [670, 298] width 250 height 91
click at [730, 285] on textarea "1) 3+ years in VC with experience across the deal cycle: sourcing & due diligen…" at bounding box center [670, 298] width 250 height 91
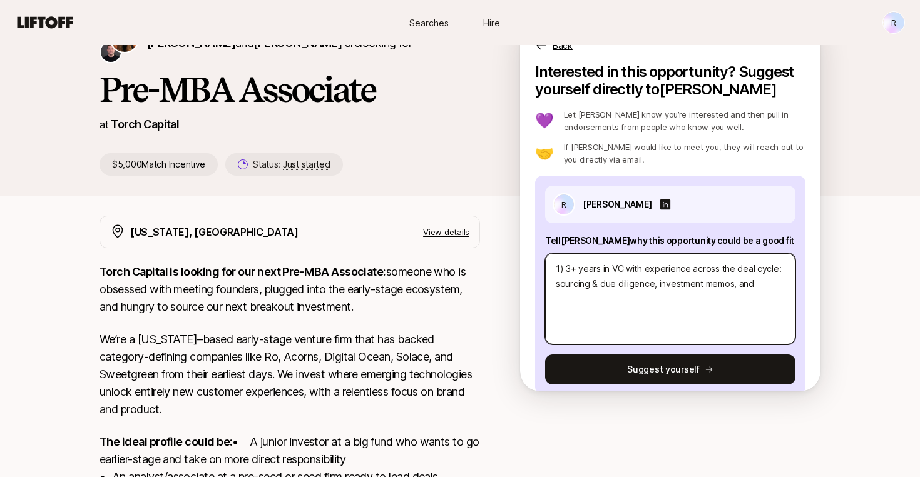
drag, startPoint x: 758, startPoint y: 286, endPoint x: 758, endPoint y: 293, distance: 7.5
click at [758, 286] on textarea "1) 3+ years in VC with experience across the deal cycle: sourcing & due diligen…" at bounding box center [670, 298] width 250 height 91
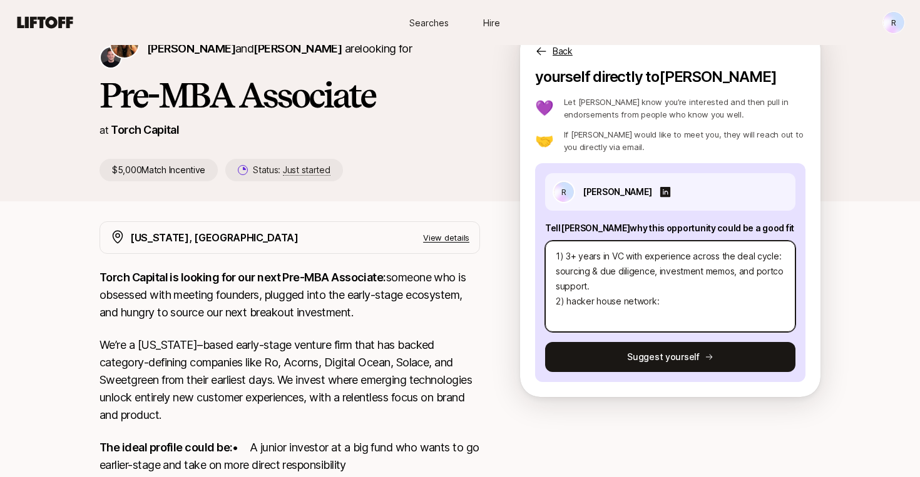
scroll to position [86, 0]
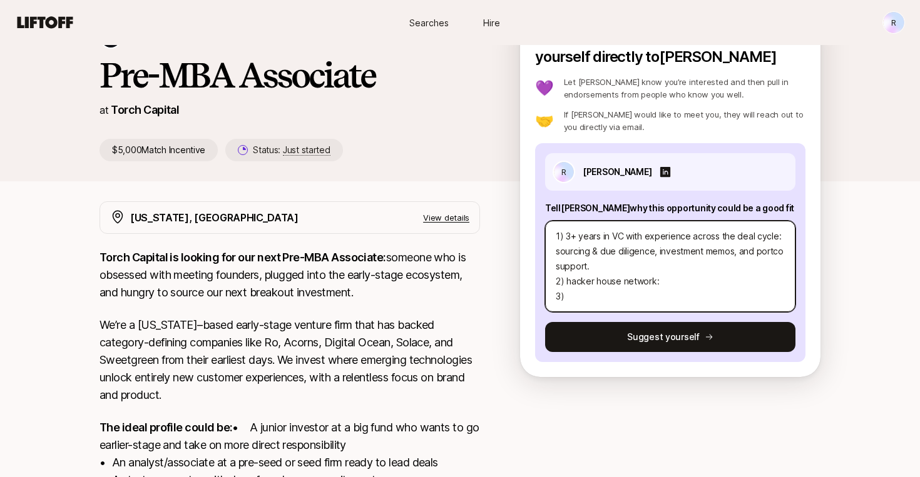
click at [566, 281] on textarea "1) 3+ years in VC with experience across the deal cycle: sourcing & due diligen…" at bounding box center [670, 266] width 250 height 91
drag, startPoint x: 673, startPoint y: 281, endPoint x: 621, endPoint y: 281, distance: 51.9
click at [621, 281] on textarea "1) 3+ years in VC with experience across the deal cycle: sourcing & due diligen…" at bounding box center [670, 266] width 250 height 91
click at [602, 296] on textarea "1) 3+ years in VC with experience across the deal cycle: sourcing & due diligen…" at bounding box center [670, 266] width 250 height 91
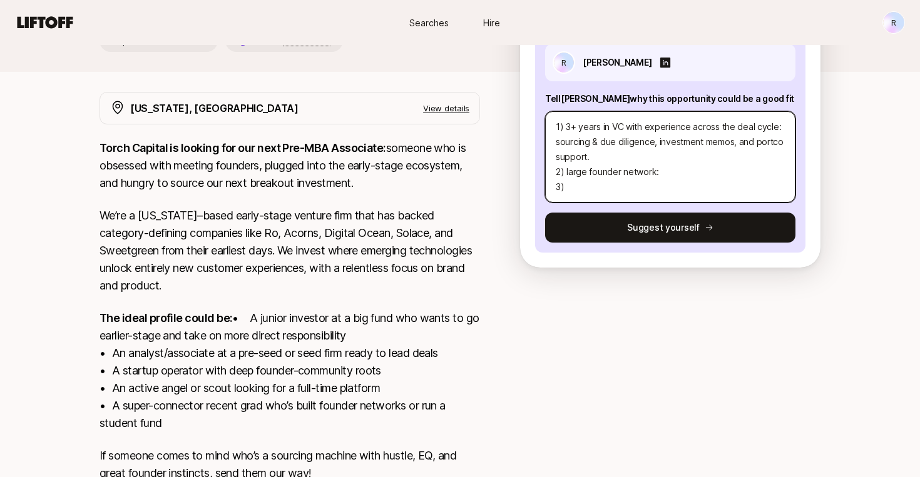
scroll to position [195, 0]
drag, startPoint x: 618, startPoint y: 171, endPoint x: 566, endPoint y: 171, distance: 52.6
click at [566, 171] on textarea "1) 3+ years in VC with experience across the deal cycle: sourcing & due diligen…" at bounding box center [670, 157] width 250 height 91
click at [684, 171] on textarea "1) 3+ years in VC with experience across the deal cycle: sourcing & due diligen…" at bounding box center [670, 157] width 250 height 91
click at [569, 172] on textarea "1) 3+ years in VC with experience across the deal cycle: sourcing & due diligen…" at bounding box center [670, 157] width 250 height 91
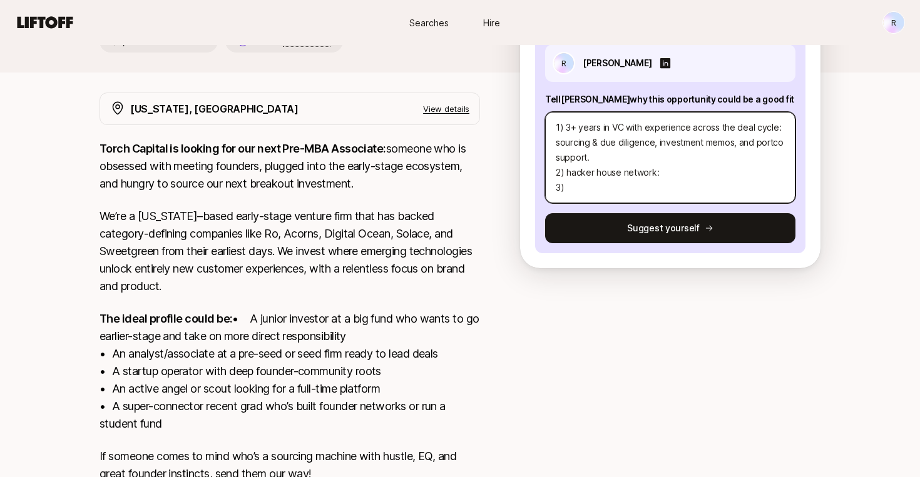
click at [686, 167] on textarea "1) 3+ years in VC with experience across the deal cycle: sourcing & due diligen…" at bounding box center [670, 157] width 250 height 91
click at [718, 158] on textarea "1) 3+ years in VC with experience across the deal cycle: sourcing & due diligen…" at bounding box center [670, 157] width 250 height 91
click at [669, 173] on textarea "1) 3+ years in VC with experience across the deal cycle: sourcing & due diligen…" at bounding box center [670, 157] width 250 height 91
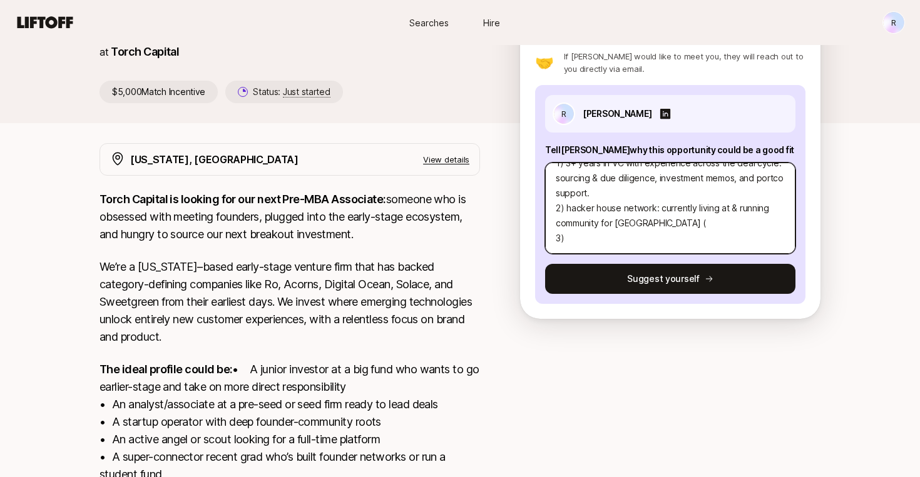
scroll to position [0, 0]
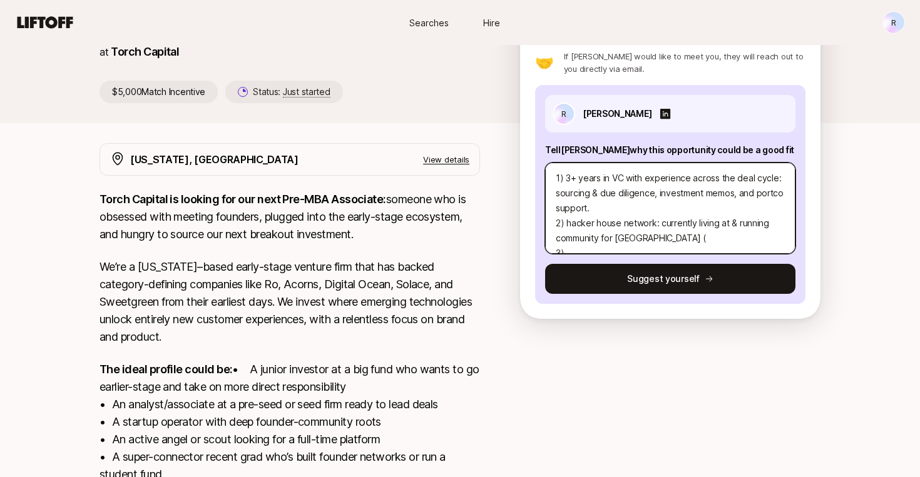
drag, startPoint x: 753, startPoint y: 195, endPoint x: 738, endPoint y: 195, distance: 14.4
click at [738, 195] on textarea "1) 3+ years in VC with experience across the deal cycle: sourcing & due diligen…" at bounding box center [670, 208] width 250 height 91
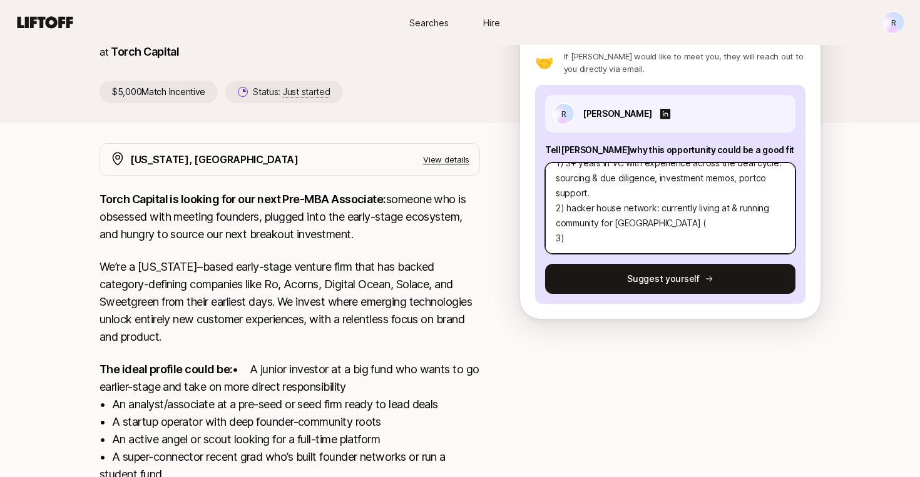
click at [654, 239] on textarea "1) 3+ years in VC with experience across the deal cycle: sourcing & due diligen…" at bounding box center [670, 208] width 250 height 91
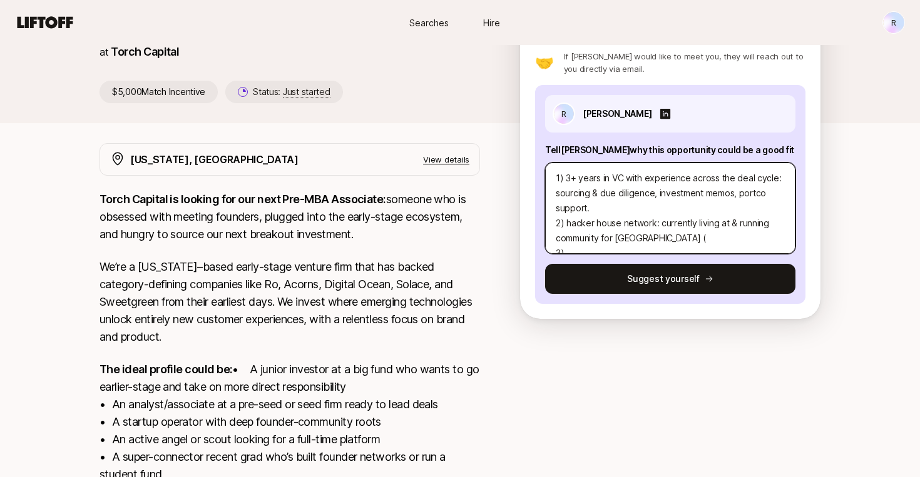
click at [736, 239] on textarea "1) 3+ years in VC with experience across the deal cycle: sourcing & due diligen…" at bounding box center [670, 208] width 250 height 91
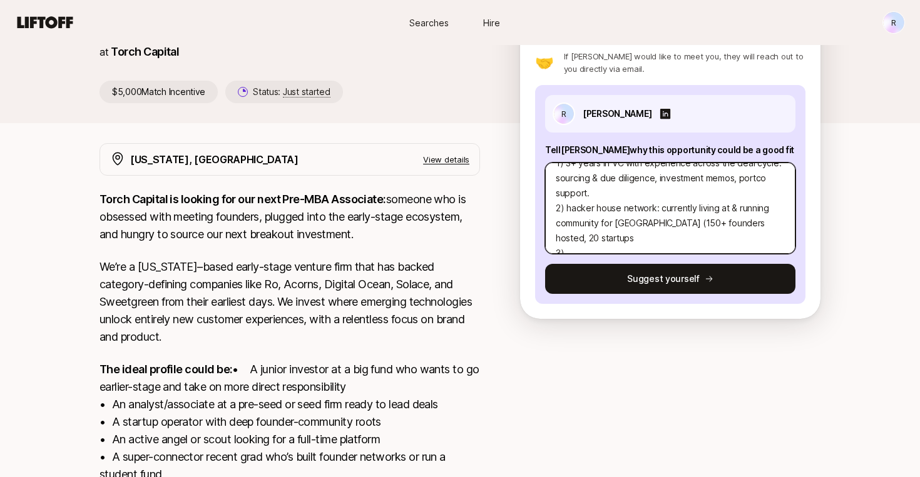
click at [596, 236] on textarea "1) 3+ years in VC with experience across the deal cycle: sourcing & due diligen…" at bounding box center [670, 208] width 250 height 91
click at [651, 237] on textarea "1) 3+ years in VC with experience across the deal cycle: sourcing & due diligen…" at bounding box center [670, 208] width 250 height 91
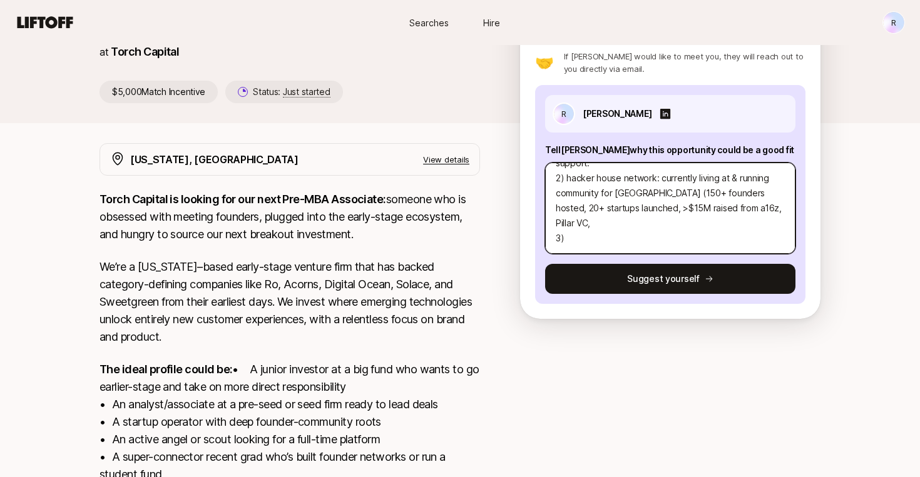
click at [780, 206] on textarea "1) 3+ years in VC with experience across the deal cycle: sourcing & due diligen…" at bounding box center [670, 208] width 250 height 91
click at [781, 210] on textarea "1) 3+ years in VC with experience across the deal cycle: sourcing & due diligen…" at bounding box center [670, 208] width 250 height 91
click at [775, 228] on textarea "1) 3+ years in VC with experience across the deal cycle: sourcing & due diligen…" at bounding box center [670, 208] width 250 height 91
click at [686, 237] on textarea "1) 3+ years in VC with experience across the deal cycle: sourcing & due diligen…" at bounding box center [670, 208] width 250 height 91
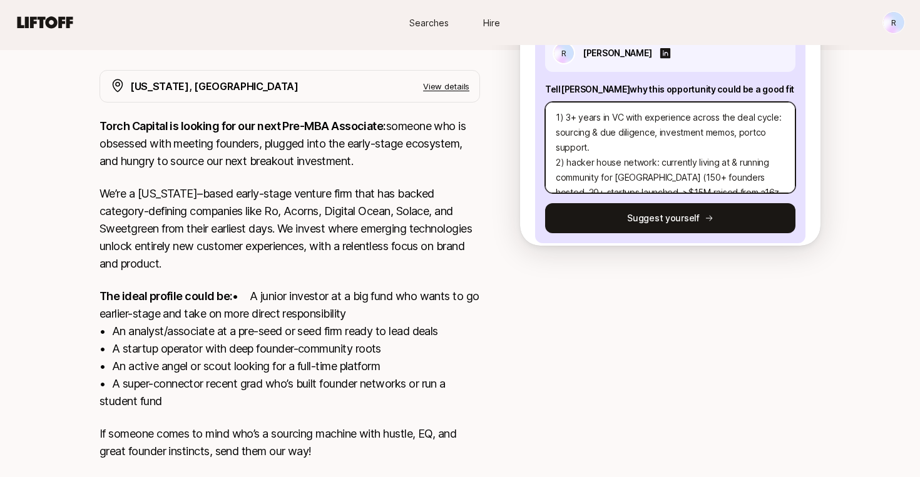
scroll to position [1, 0]
click at [637, 150] on textarea "1) 3+ years in VC with experience across the deal cycle: sourcing & due diligen…" at bounding box center [670, 147] width 250 height 91
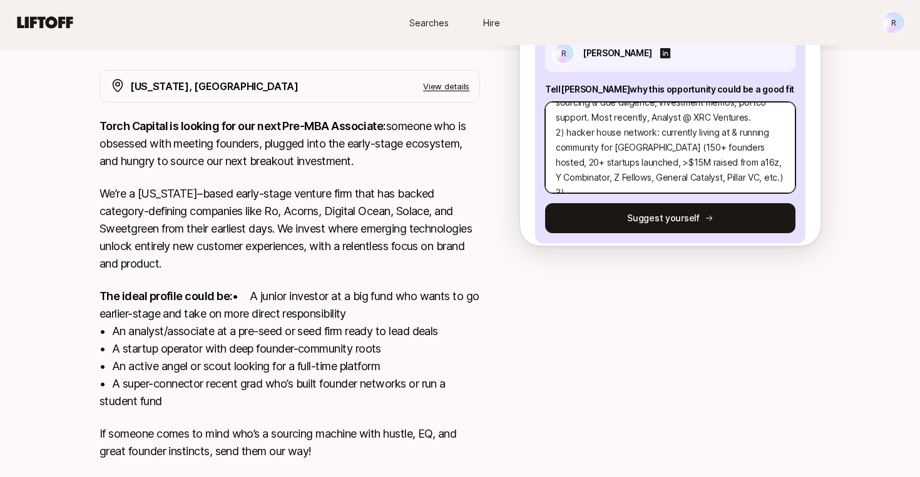
scroll to position [0, 0]
click at [584, 178] on textarea "1) 3+ years in VC with experience across the deal cycle: sourcing & due diligen…" at bounding box center [670, 147] width 250 height 91
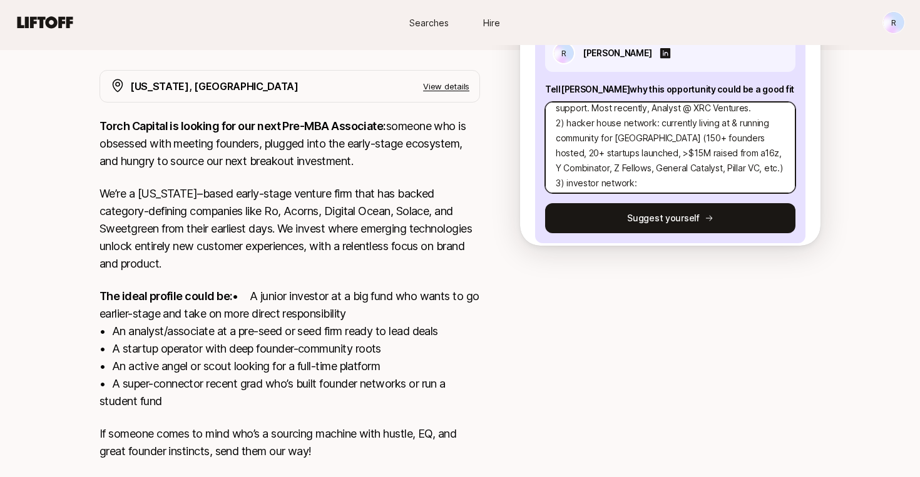
scroll to position [45, 0]
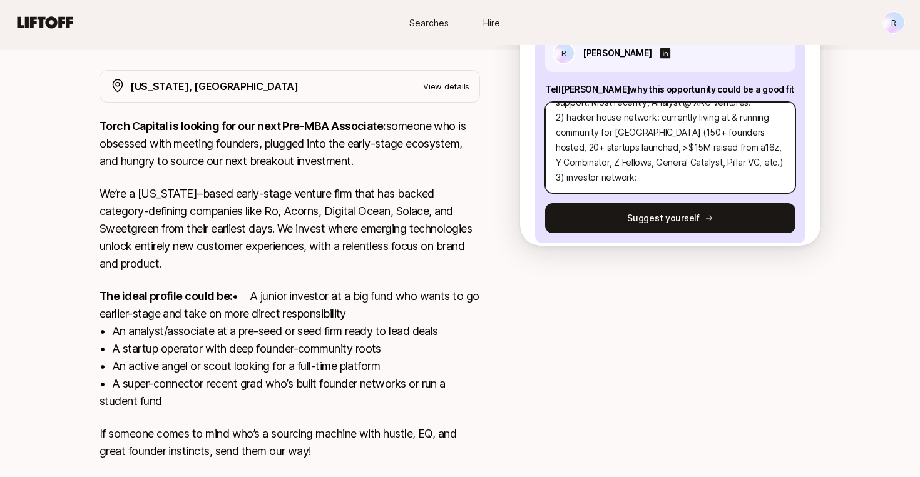
drag, startPoint x: 649, startPoint y: 182, endPoint x: 546, endPoint y: 175, distance: 102.9
click at [546, 175] on textarea "1) 3+ years in VC with experience across the deal cycle: sourcing & due diligen…" at bounding box center [670, 147] width 250 height 91
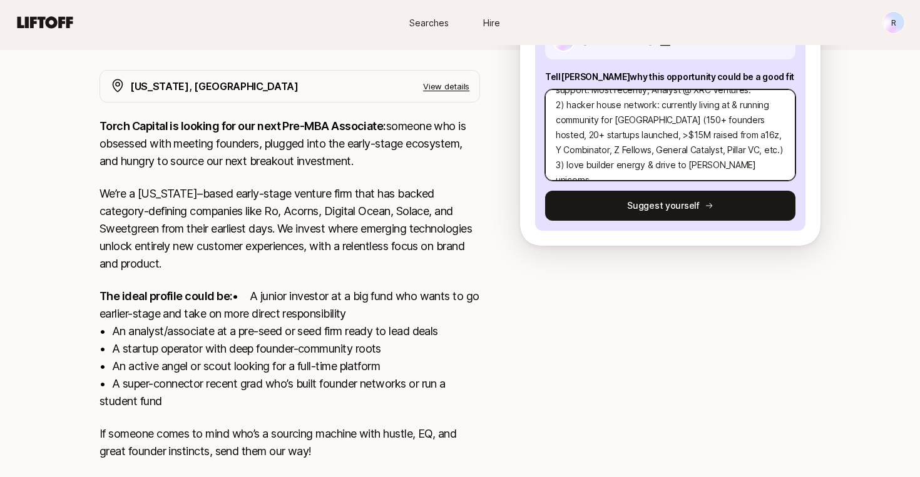
drag, startPoint x: 746, startPoint y: 164, endPoint x: 652, endPoint y: 165, distance: 93.9
click at [652, 165] on textarea "1) 3+ years in VC with experience across the deal cycle: sourcing & due diligen…" at bounding box center [670, 134] width 250 height 91
click at [692, 169] on textarea "1) 3+ years in VC with experience across the deal cycle: sourcing & due diligen…" at bounding box center [670, 134] width 250 height 91
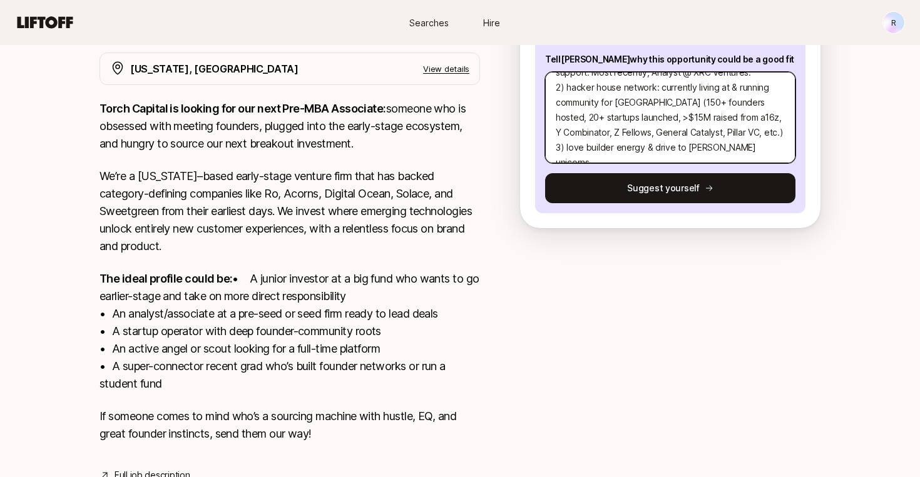
click at [582, 145] on textarea "1) 3+ years in VC with experience across the deal cycle: sourcing & due diligen…" at bounding box center [670, 117] width 250 height 91
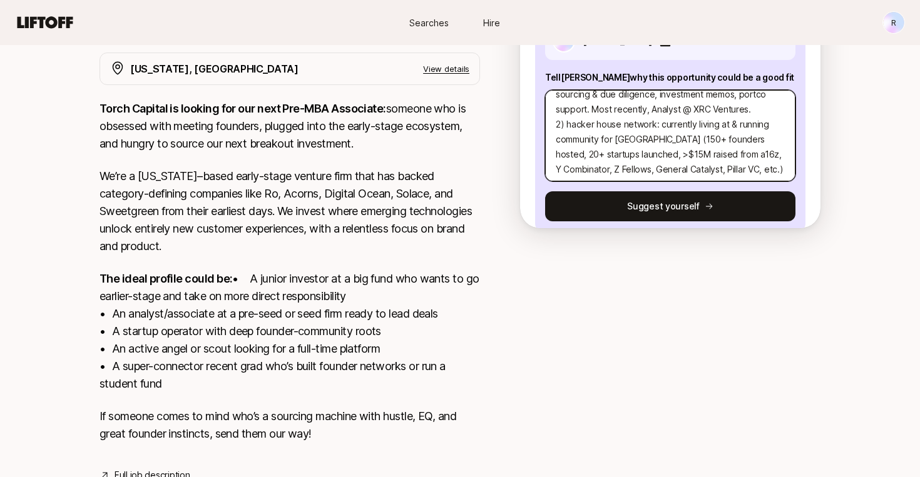
scroll to position [45, 0]
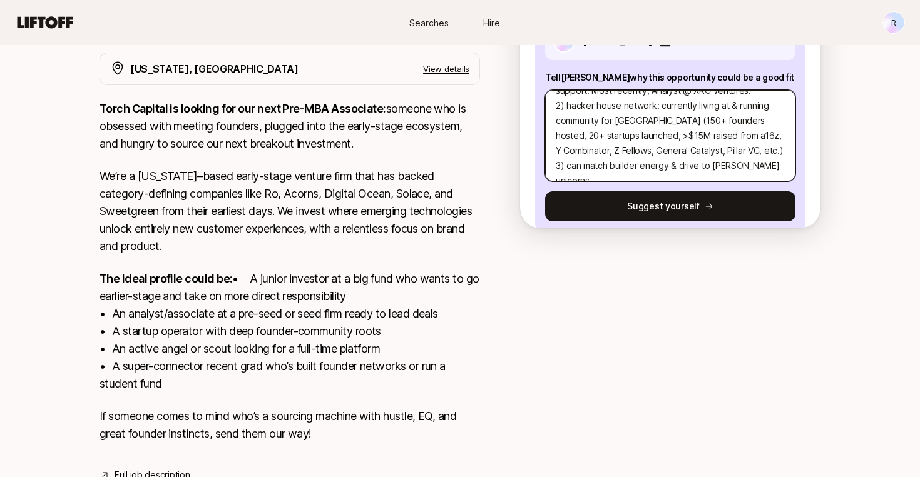
click at [677, 168] on textarea "1) 3+ years in VC with experience across the deal cycle: sourcing & due diligen…" at bounding box center [670, 135] width 250 height 91
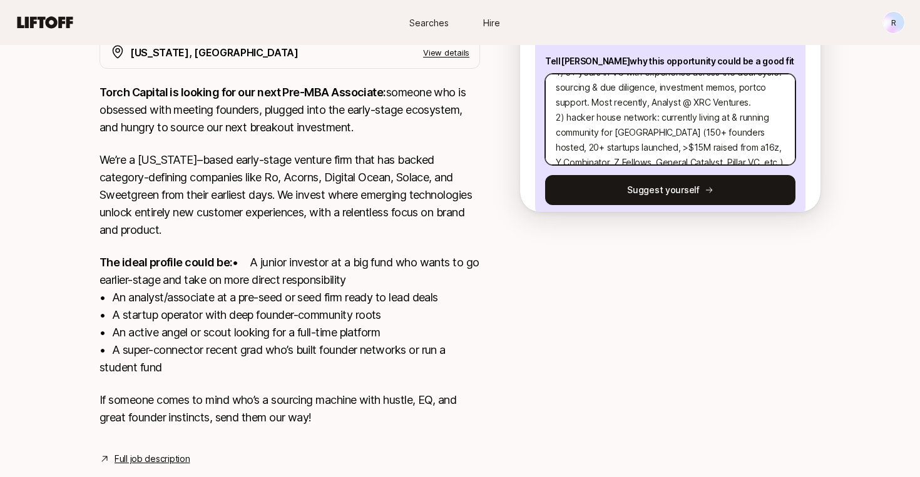
scroll to position [0, 0]
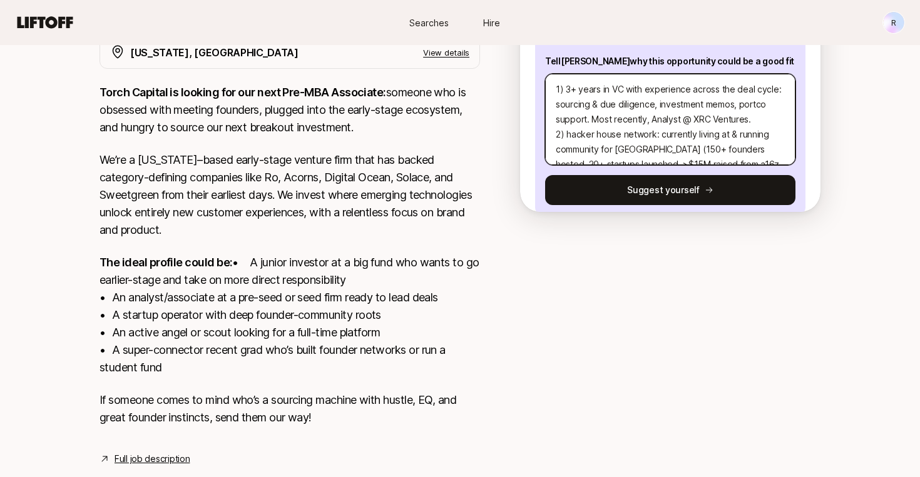
drag, startPoint x: 618, startPoint y: 150, endPoint x: 552, endPoint y: 80, distance: 96.1
click at [552, 80] on textarea "1) 3+ years in VC with experience across the deal cycle: sourcing & due diligen…" at bounding box center [670, 119] width 250 height 91
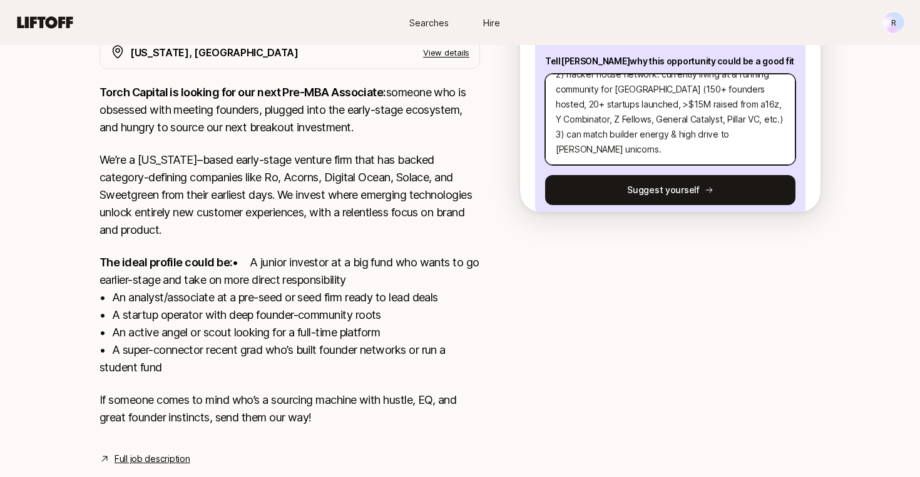
click at [624, 152] on textarea "1) 3+ years in VC with experience across the deal cycle: sourcing & due diligen…" at bounding box center [670, 119] width 250 height 91
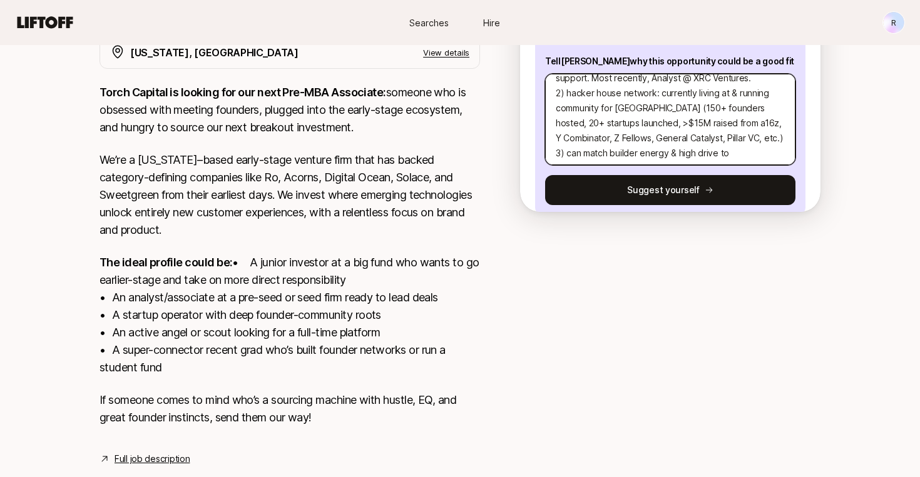
scroll to position [38, 0]
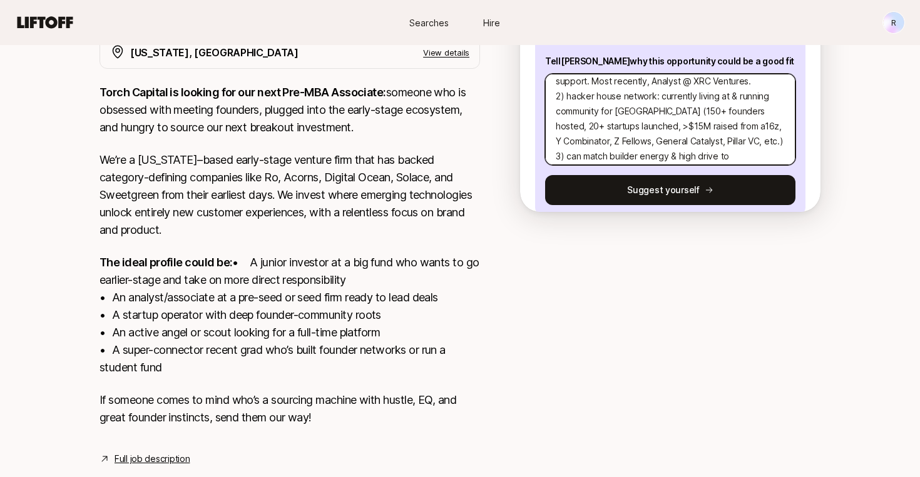
click at [704, 107] on textarea "1) 3+ years in VC with experience across the deal cycle: sourcing & due diligen…" at bounding box center [670, 119] width 250 height 91
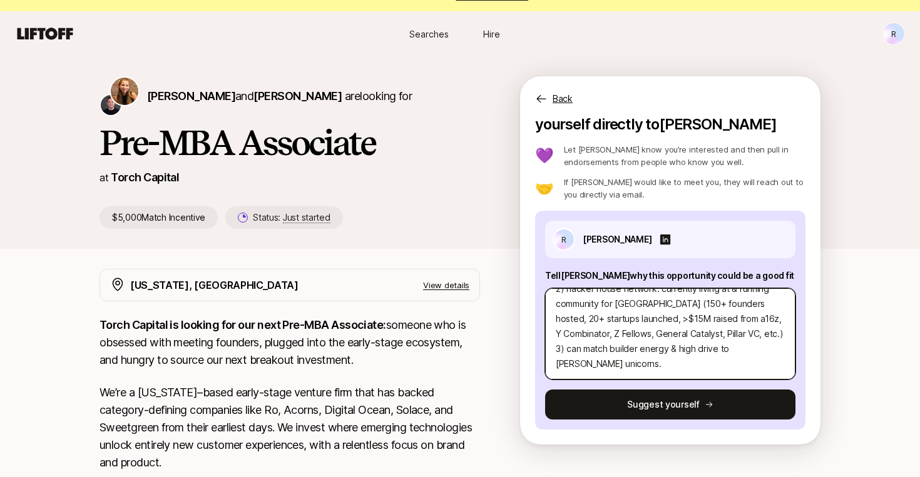
scroll to position [0, 0]
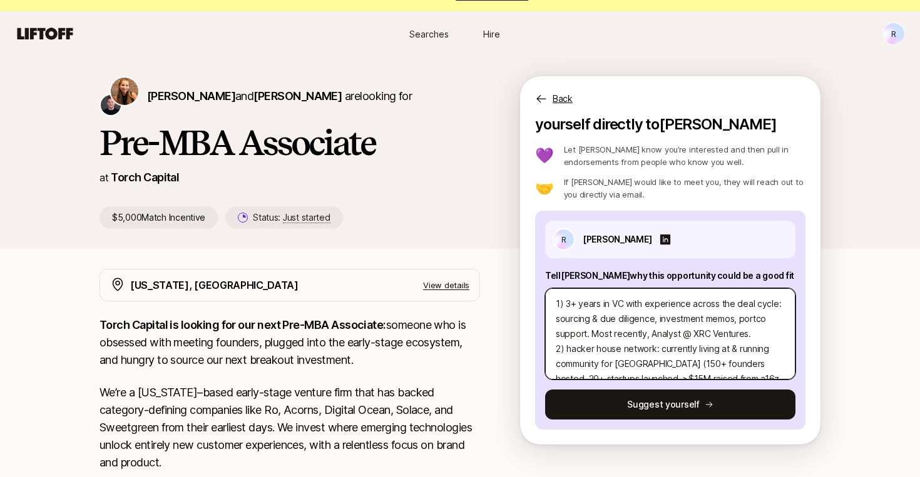
drag, startPoint x: 612, startPoint y: 360, endPoint x: 591, endPoint y: 279, distance: 83.9
click at [591, 279] on div "Tell [PERSON_NAME] why this opportunity could be a good fit 1) 3+ years in VC w…" at bounding box center [670, 323] width 250 height 111
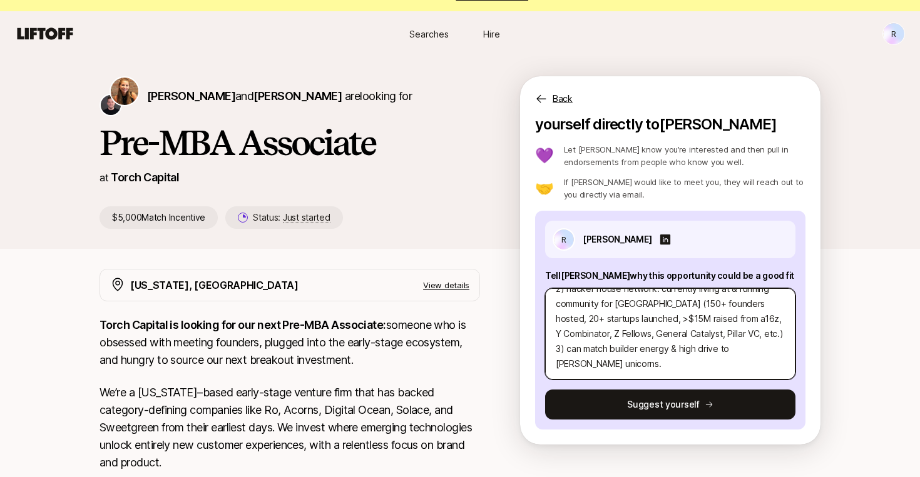
click at [650, 347] on textarea "1) 3+ years in VC with experience across the deal cycle: sourcing & due diligen…" at bounding box center [670, 333] width 250 height 91
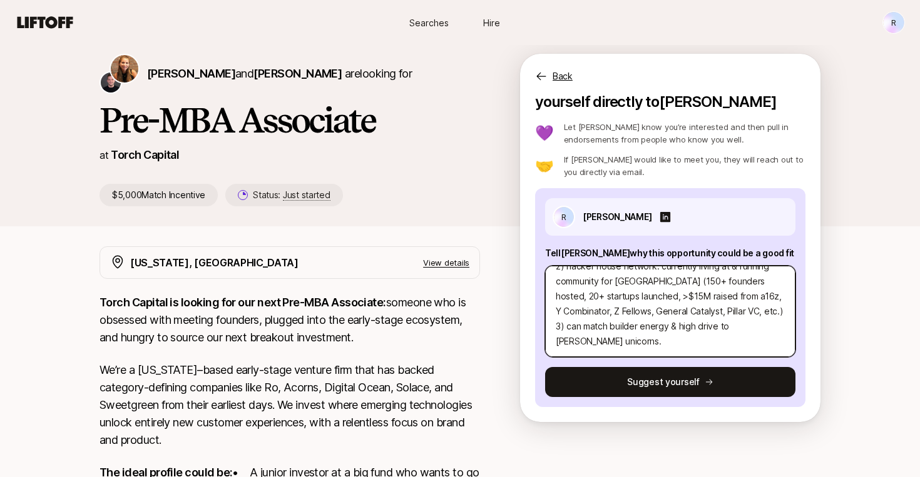
drag, startPoint x: 678, startPoint y: 328, endPoint x: 687, endPoint y: 340, distance: 15.1
click at [687, 340] on textarea "1) 3+ years in VC with experience across the deal cycle: sourcing & due diligen…" at bounding box center [670, 311] width 250 height 91
drag, startPoint x: 607, startPoint y: 326, endPoint x: 568, endPoint y: 326, distance: 38.8
click at [568, 326] on textarea "1) 3+ years in VC with experience across the deal cycle: sourcing & due diligen…" at bounding box center [670, 311] width 250 height 91
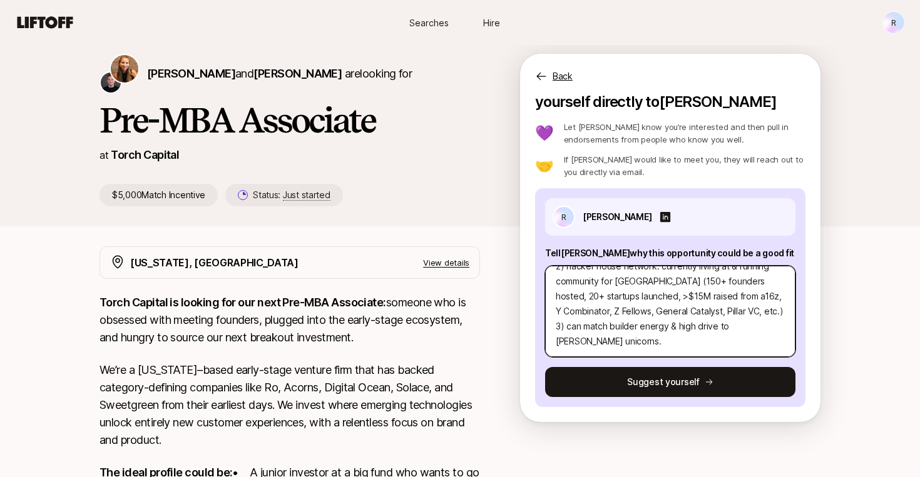
click at [568, 326] on textarea "1) 3+ years in VC with experience across the deal cycle: sourcing & due diligen…" at bounding box center [670, 311] width 250 height 91
drag, startPoint x: 579, startPoint y: 325, endPoint x: 567, endPoint y: 325, distance: 12.5
click at [567, 325] on textarea "1) 3+ years in VC with experience across the deal cycle: sourcing & due diligen…" at bounding box center [670, 311] width 250 height 91
click at [661, 339] on textarea "1) 3+ years in VC with experience across the deal cycle: sourcing & due diligen…" at bounding box center [670, 311] width 250 height 91
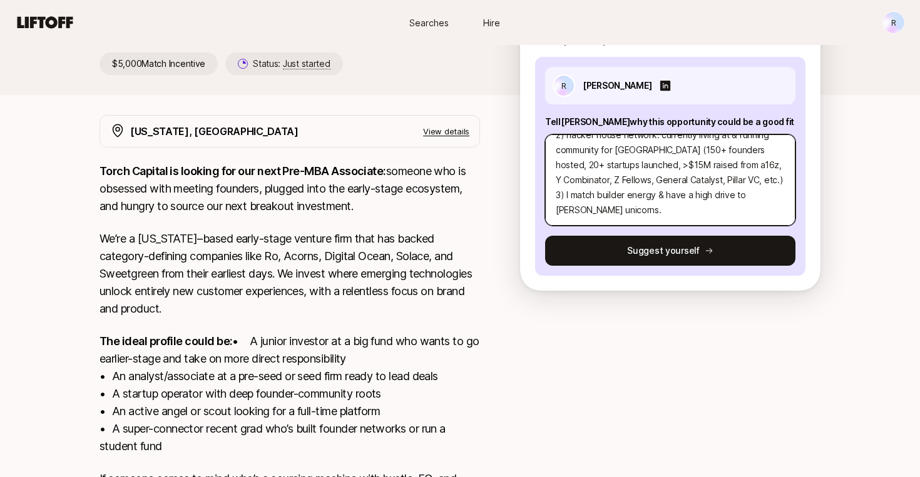
scroll to position [170, 0]
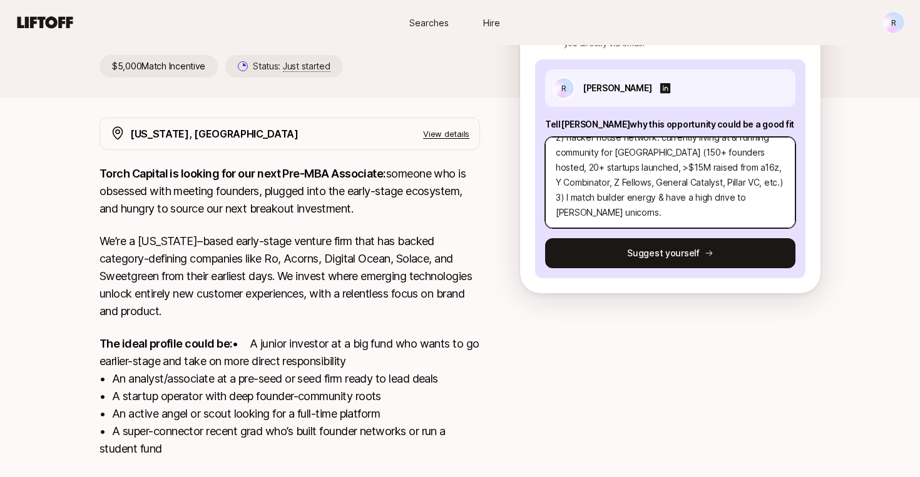
drag, startPoint x: 621, startPoint y: 213, endPoint x: 571, endPoint y: 200, distance: 51.7
click at [571, 200] on textarea "1) 3+ years in VC with experience across the deal cycle: sourcing & due diligen…" at bounding box center [670, 182] width 250 height 91
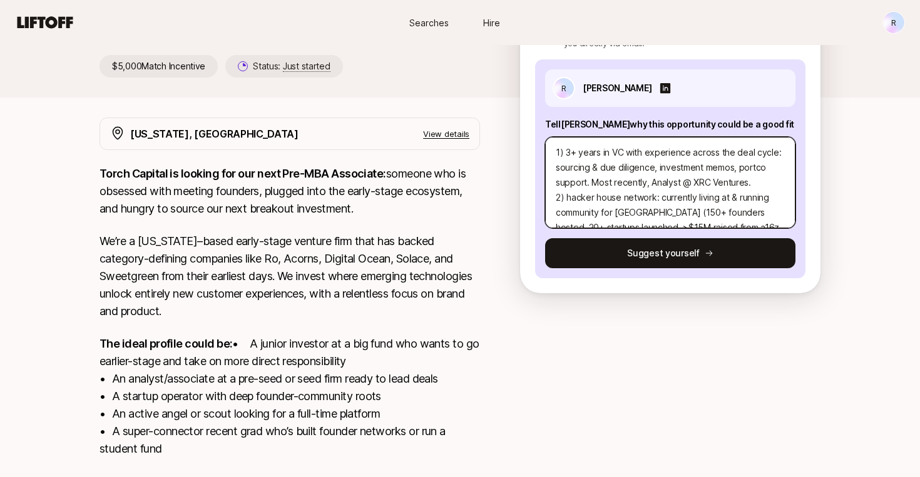
scroll to position [6, 0]
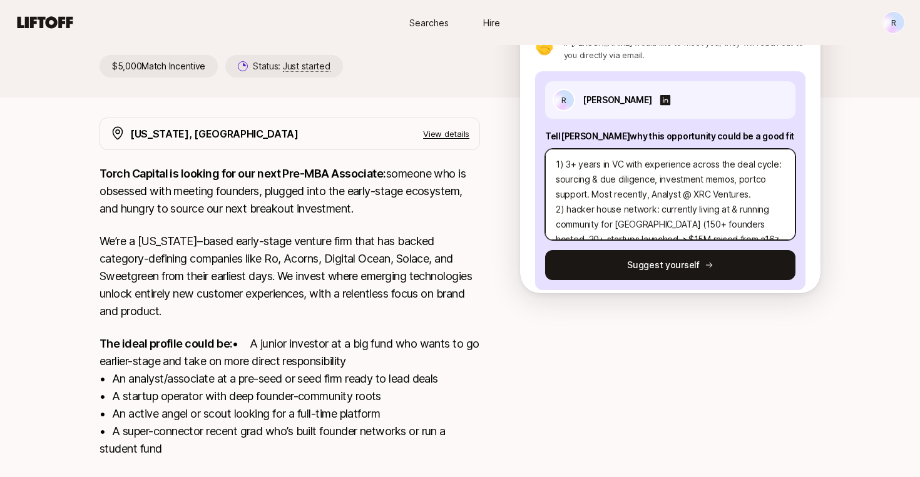
click at [622, 168] on textarea "1) 3+ years in VC with experience across the deal cycle: sourcing & due diligen…" at bounding box center [670, 194] width 250 height 91
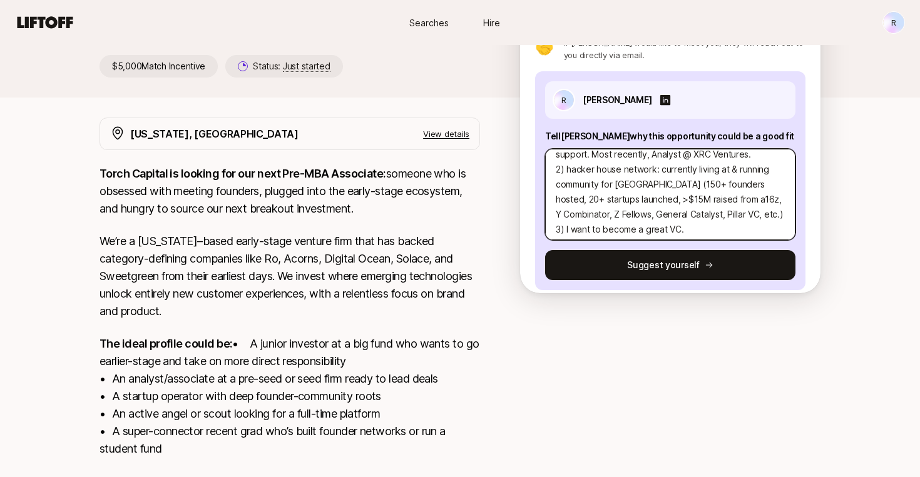
scroll to position [45, 0]
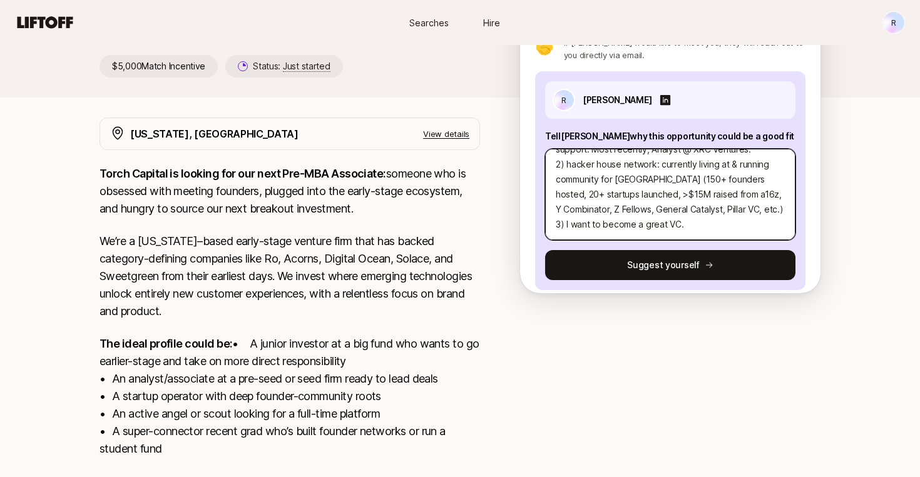
click at [567, 225] on textarea "1) 3+ years in VC with experience across the deal cycle: sourcing & due diligen…" at bounding box center [670, 194] width 250 height 91
drag, startPoint x: 679, startPoint y: 226, endPoint x: 765, endPoint y: 226, distance: 85.7
click at [765, 226] on textarea "1) 3+ years in VC with experience across the deal cycle: sourcing & due diligen…" at bounding box center [670, 194] width 250 height 91
click at [759, 203] on textarea "1) 3+ years in VC with experience across the deal cycle: sourcing & due diligen…" at bounding box center [670, 194] width 250 height 91
click at [786, 226] on textarea "1) 3+ years in VC with experience across the deal cycle: sourcing & due diligen…" at bounding box center [670, 194] width 250 height 91
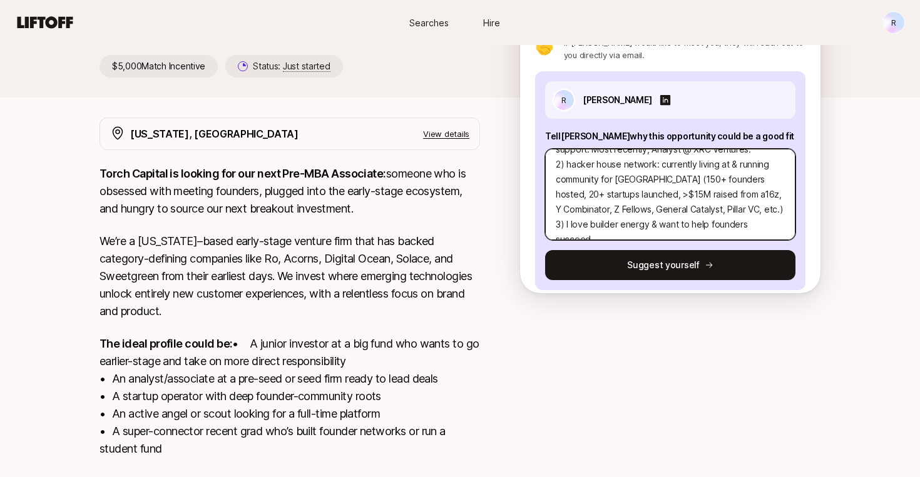
drag, startPoint x: 786, startPoint y: 230, endPoint x: 688, endPoint y: 227, distance: 98.9
click at [688, 227] on textarea "1) 3+ years in VC with experience across the deal cycle: sourcing & due diligen…" at bounding box center [670, 194] width 250 height 91
drag, startPoint x: 656, startPoint y: 230, endPoint x: 547, endPoint y: 230, distance: 108.9
click at [547, 230] on textarea "1) 3+ years in VC with experience across the deal cycle: sourcing & due diligen…" at bounding box center [670, 194] width 250 height 91
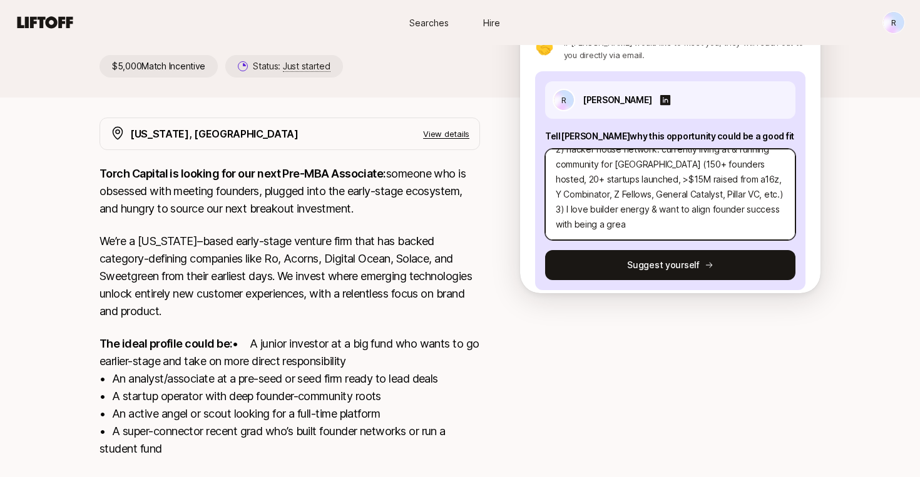
click at [643, 220] on textarea "1) 3+ years in VC with experience across the deal cycle: sourcing & due diligen…" at bounding box center [670, 194] width 250 height 91
drag, startPoint x: 656, startPoint y: 212, endPoint x: 662, endPoint y: 230, distance: 18.4
click at [662, 230] on textarea "1) 3+ years in VC with experience across the deal cycle: sourcing & due diligen…" at bounding box center [670, 194] width 250 height 91
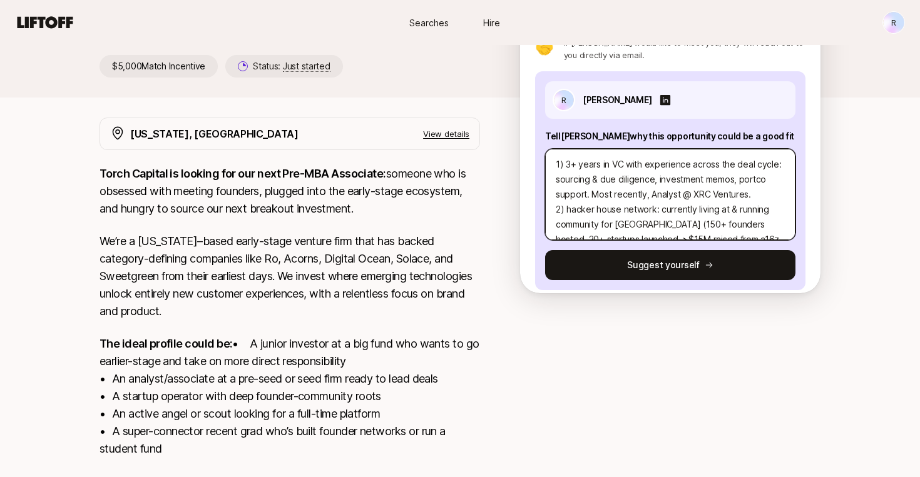
scroll to position [45, 0]
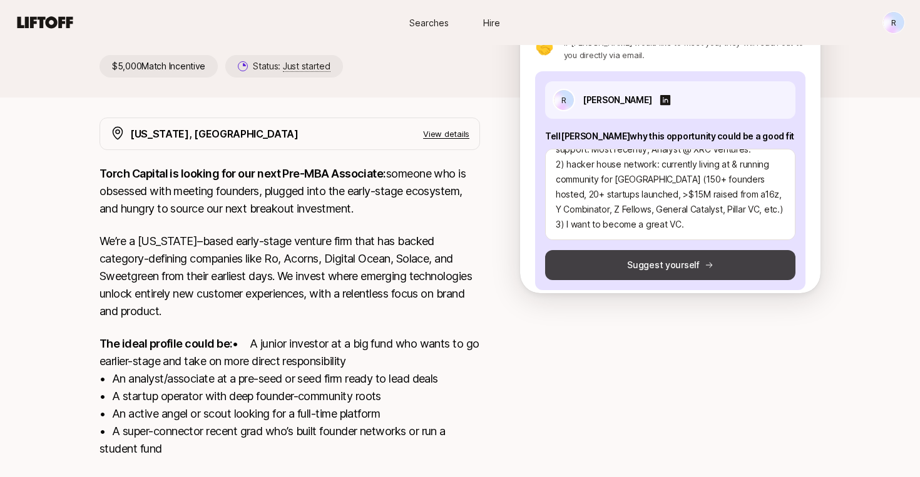
click at [682, 266] on button "Suggest yourself" at bounding box center [670, 265] width 250 height 30
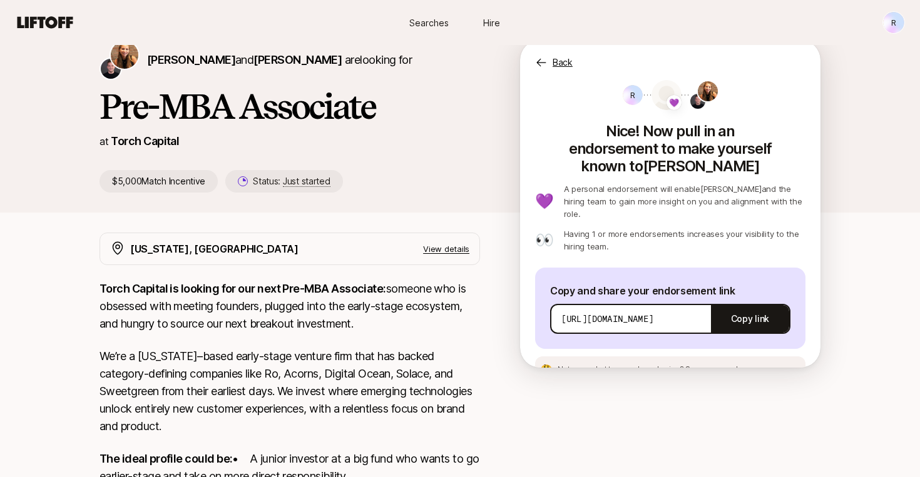
scroll to position [54, 0]
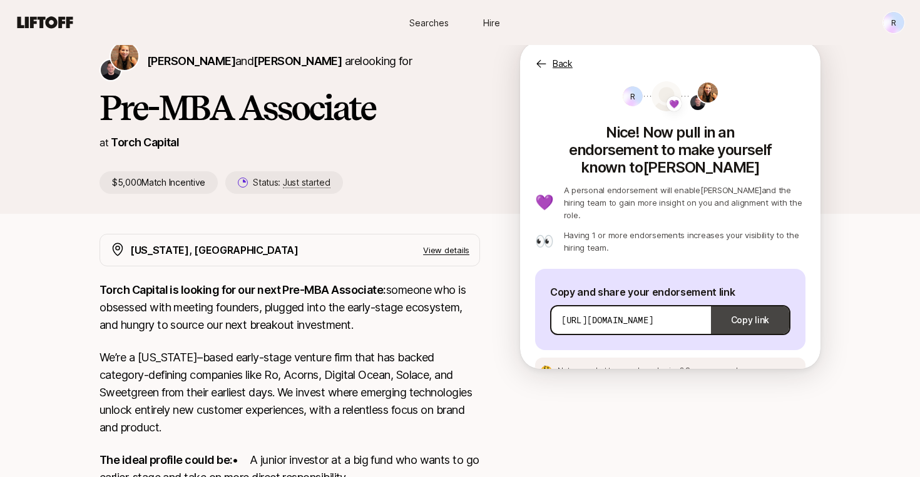
click at [741, 303] on button "Copy link" at bounding box center [750, 320] width 78 height 35
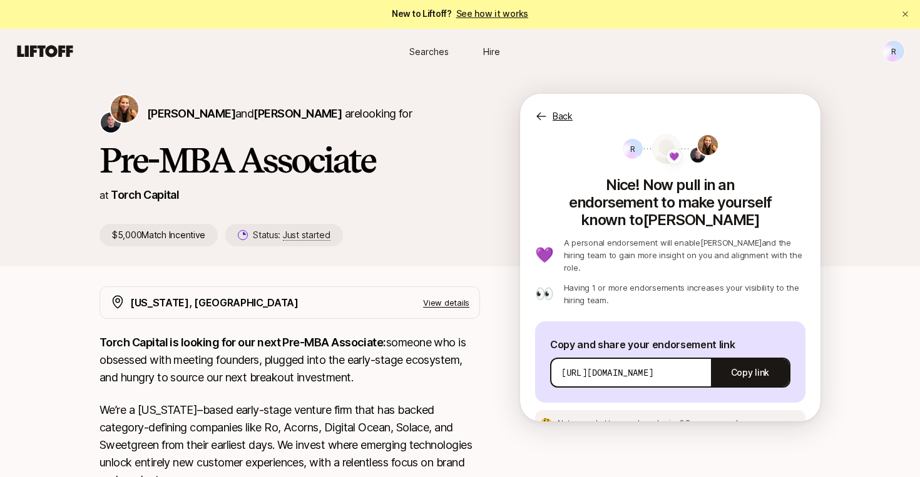
scroll to position [0, 0]
